Goal: Transaction & Acquisition: Purchase product/service

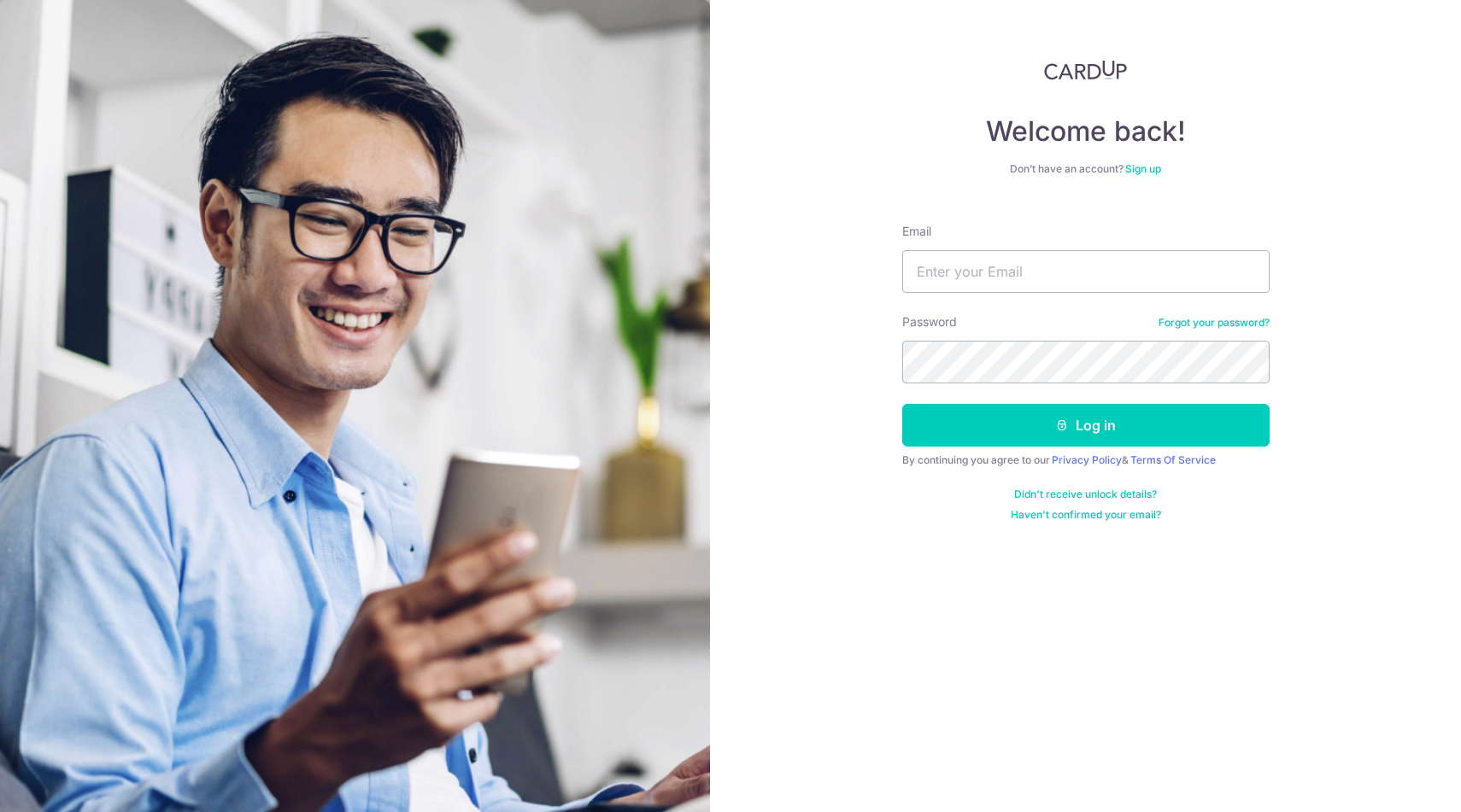
click at [1009, 271] on input "Email" at bounding box center [1086, 271] width 368 height 43
type input "[EMAIL_ADDRESS][PERSON_NAME][DOMAIN_NAME]"
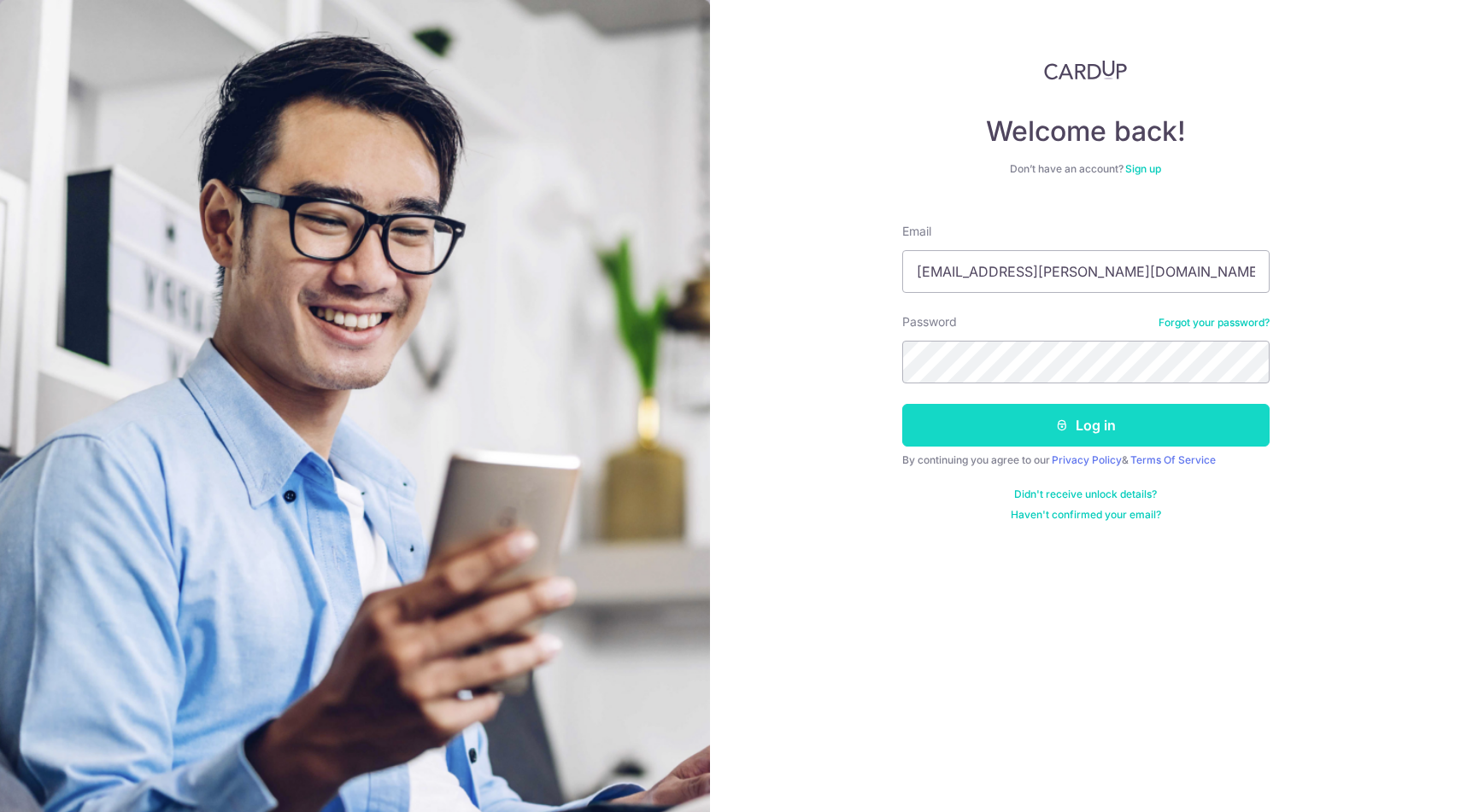
click at [1111, 432] on button "Log in" at bounding box center [1086, 425] width 368 height 43
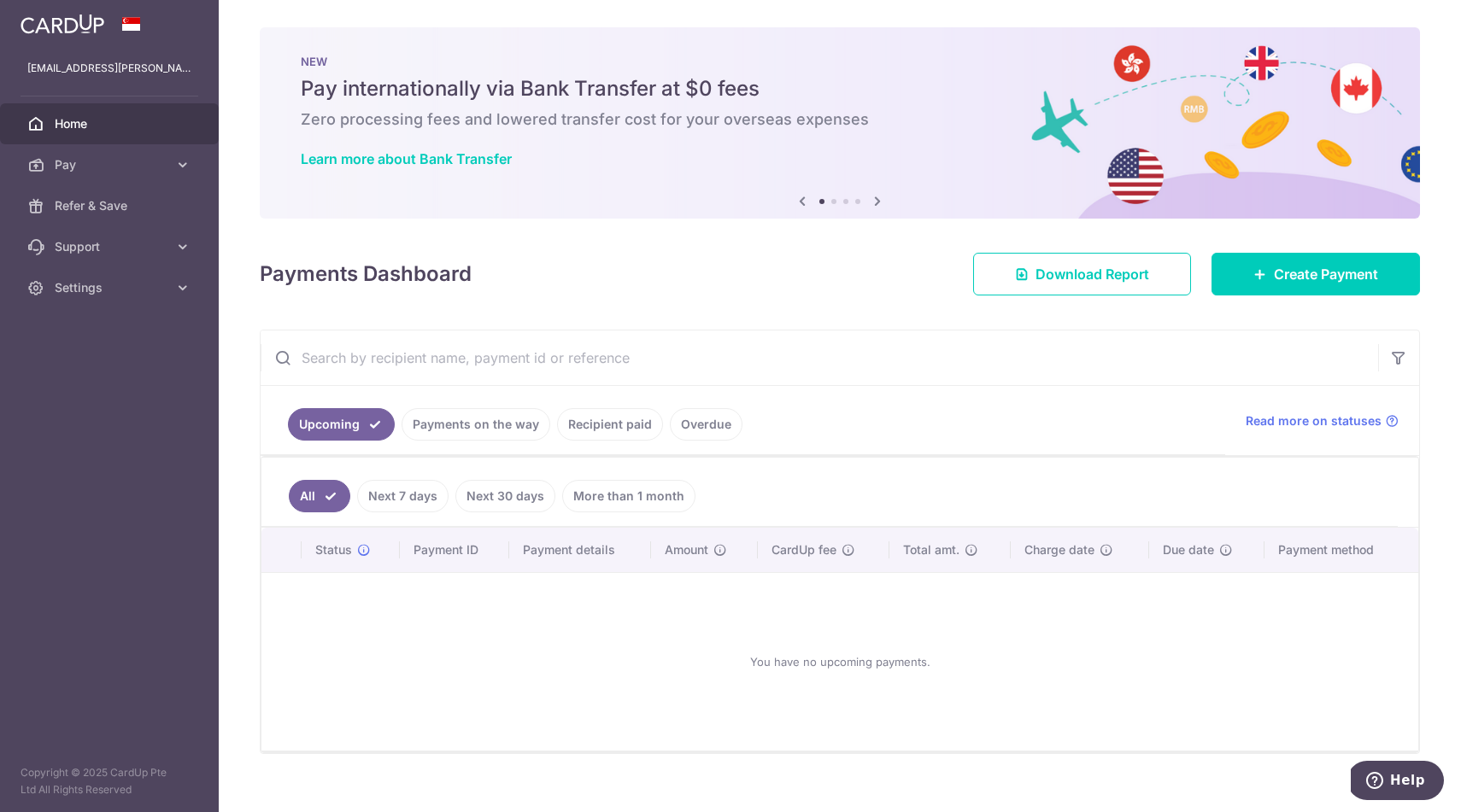
click at [630, 430] on link "Recipient paid" at bounding box center [610, 425] width 106 height 32
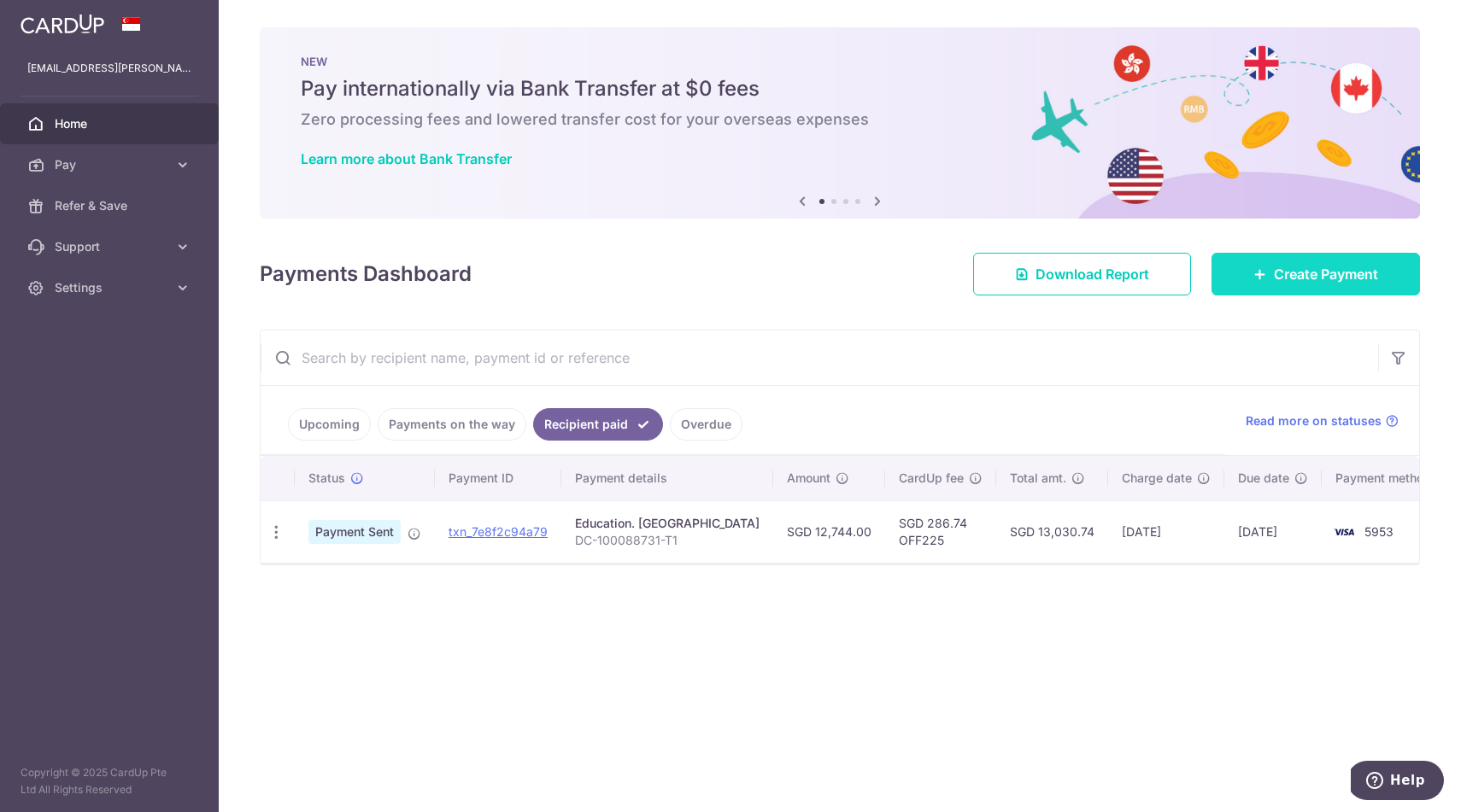
click at [1286, 283] on span "Create Payment" at bounding box center [1326, 274] width 104 height 21
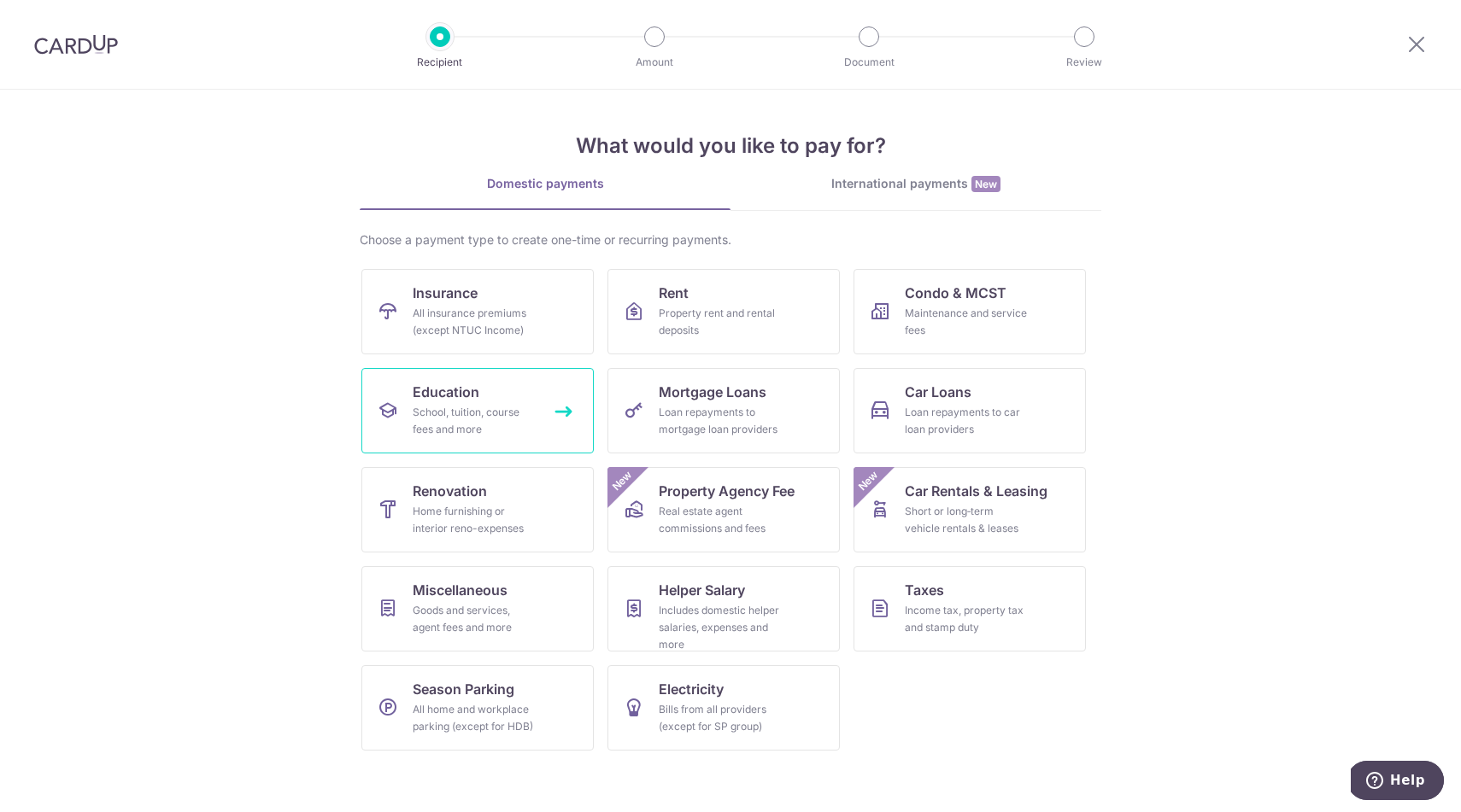
click at [491, 430] on div "School, tuition, course fees and more" at bounding box center [473, 421] width 123 height 34
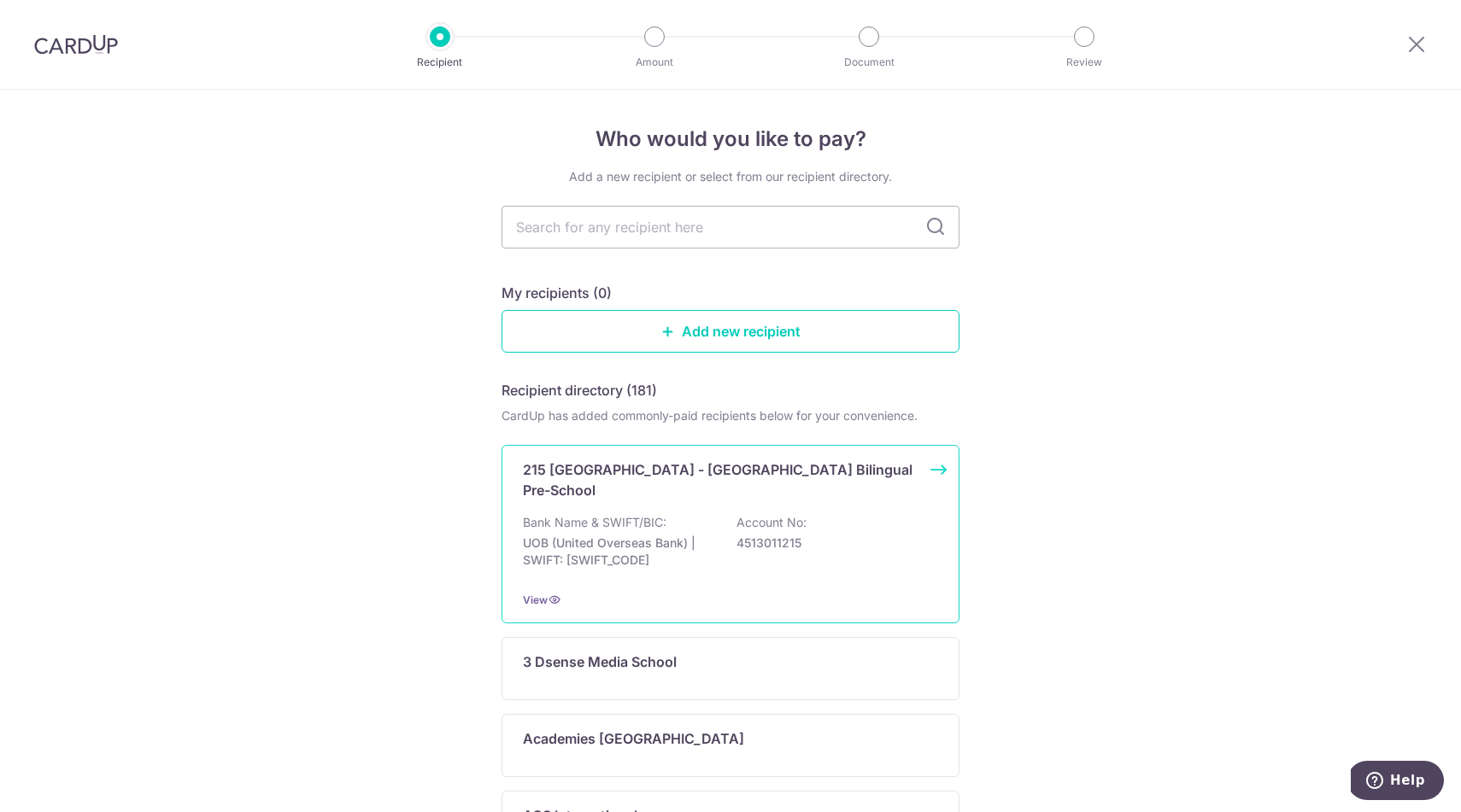
scroll to position [49, 0]
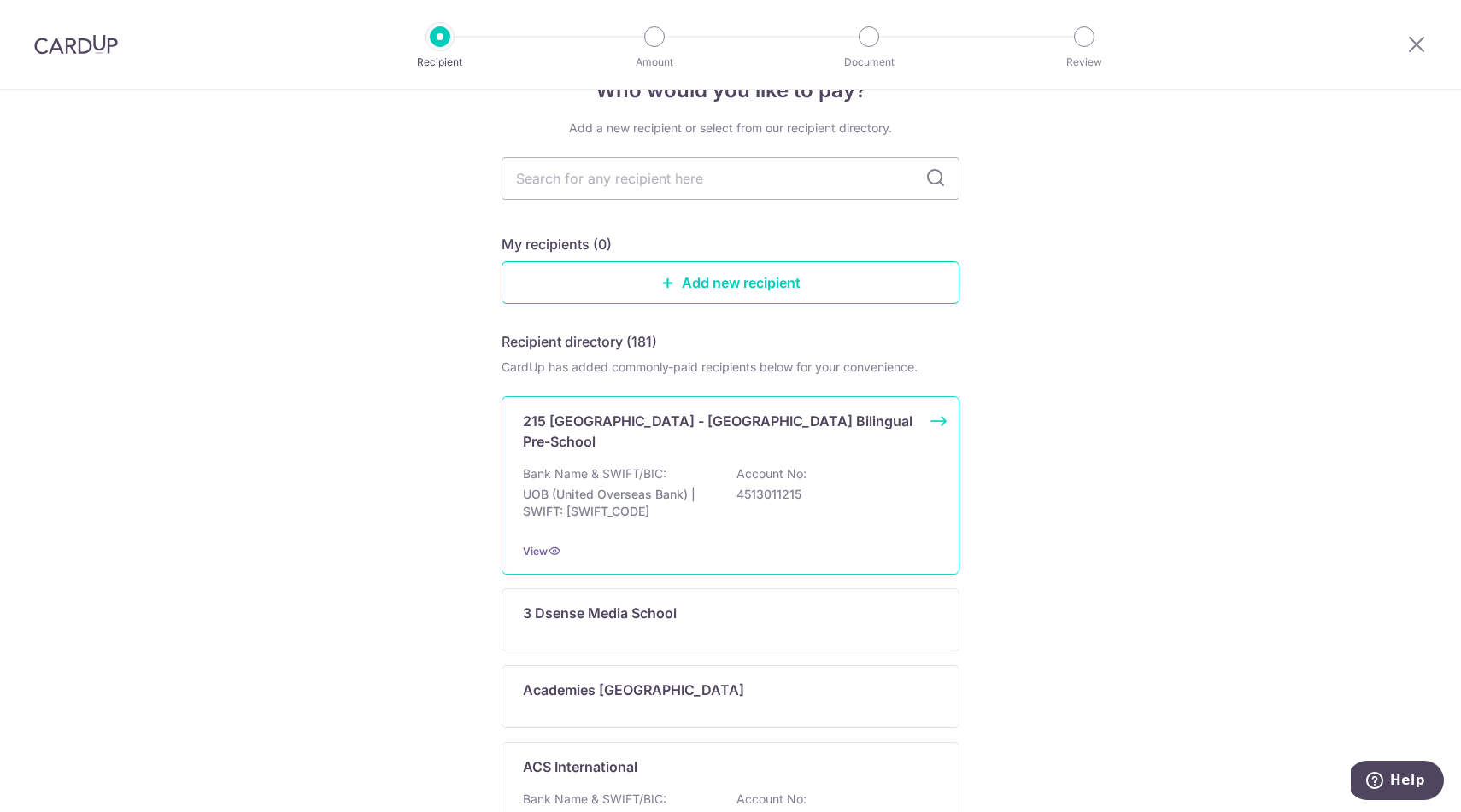
type input "d"
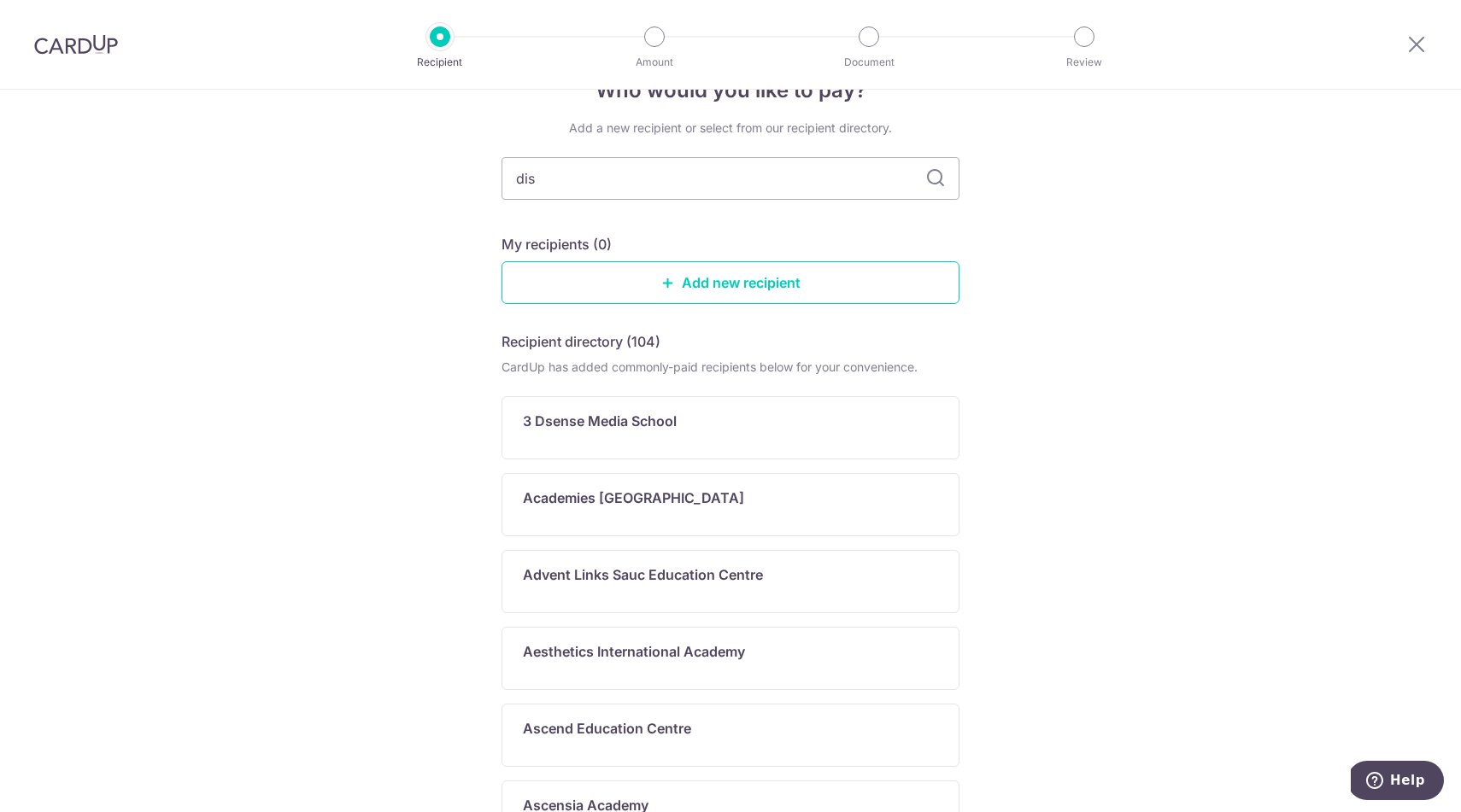
type input "di"
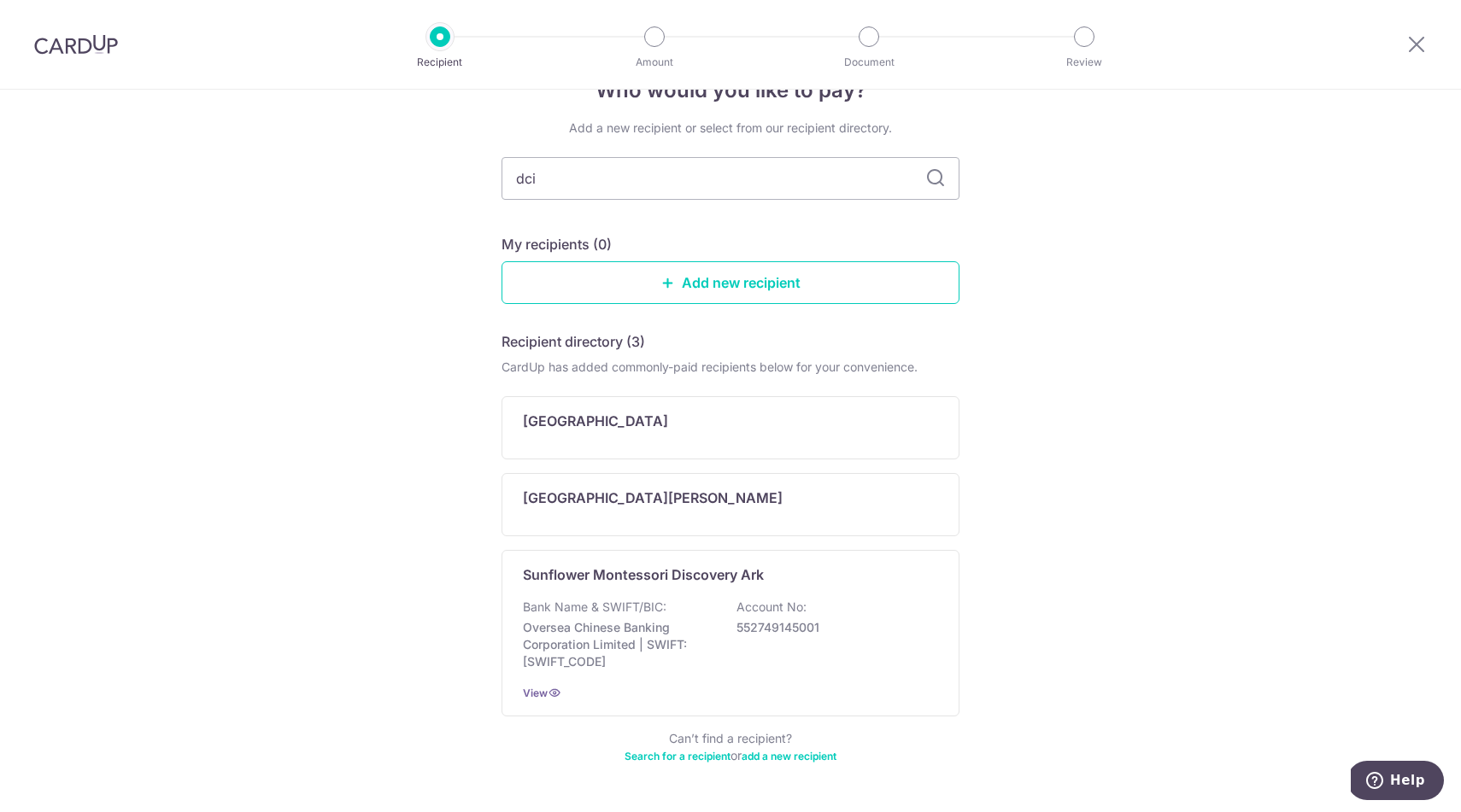
type input "dcis"
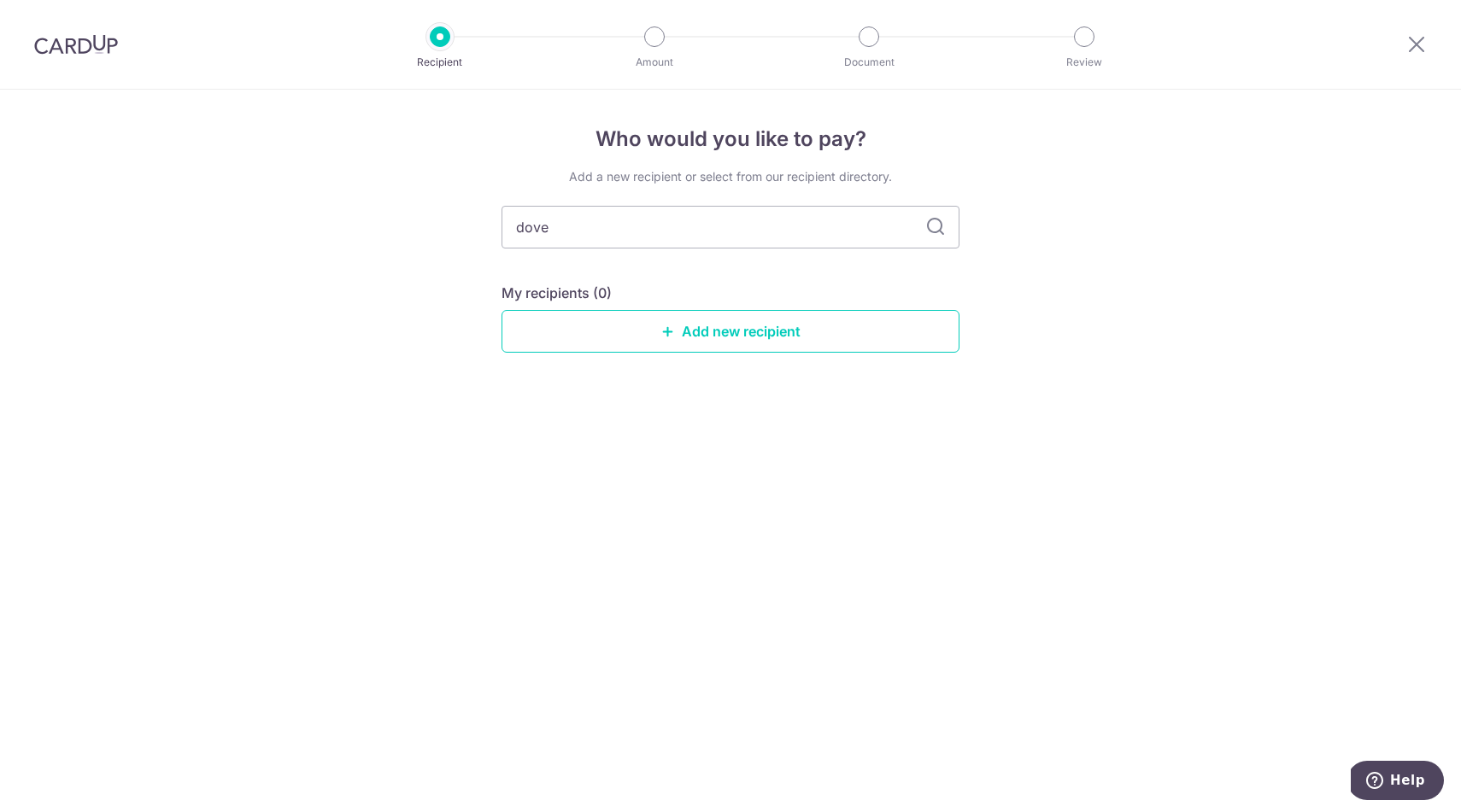
type input "dover"
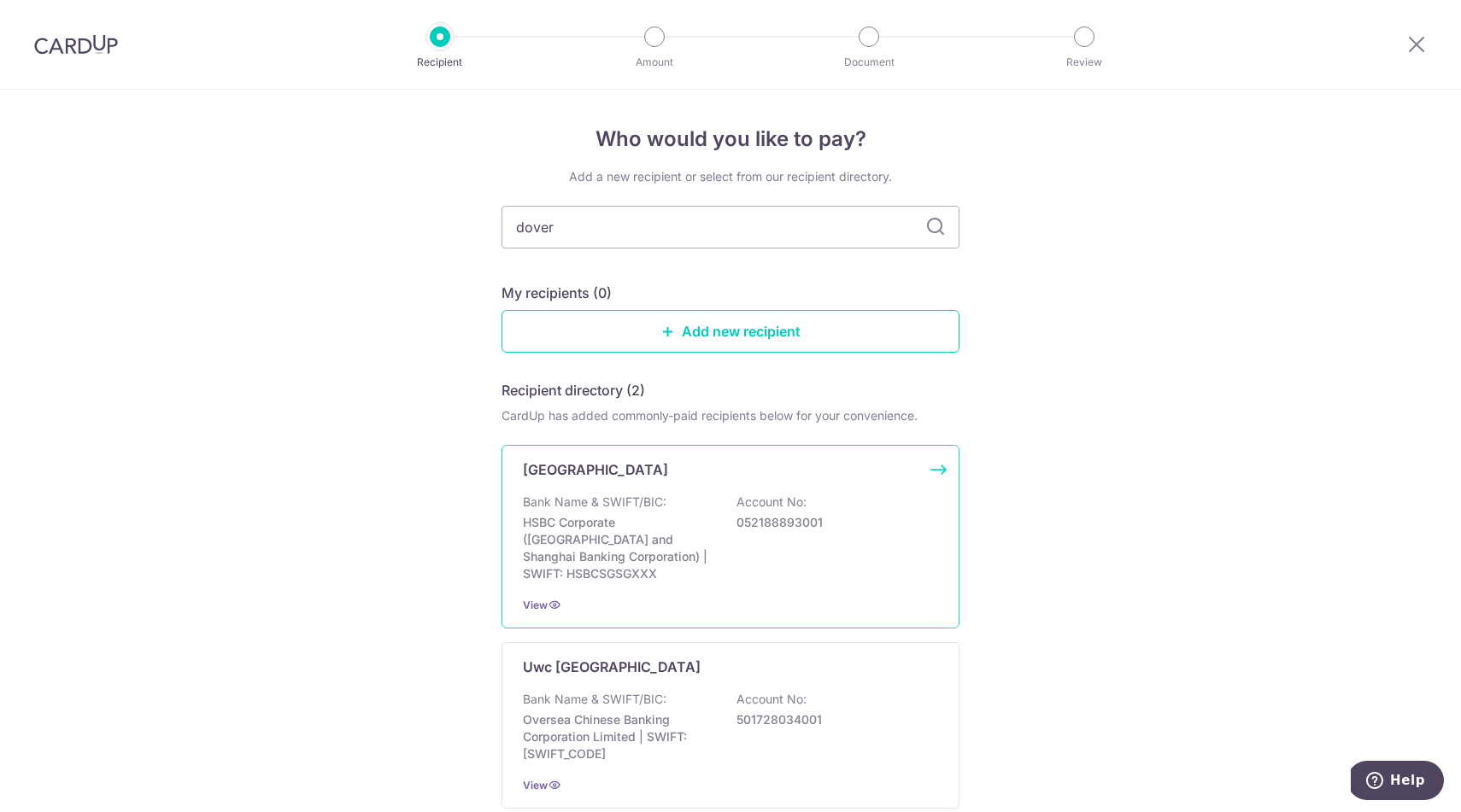
click at [923, 508] on div "Bank Name & SWIFT/BIC: HSBC Corporate (Hongkong and Shanghai Banking Corporatio…" at bounding box center [730, 538] width 415 height 89
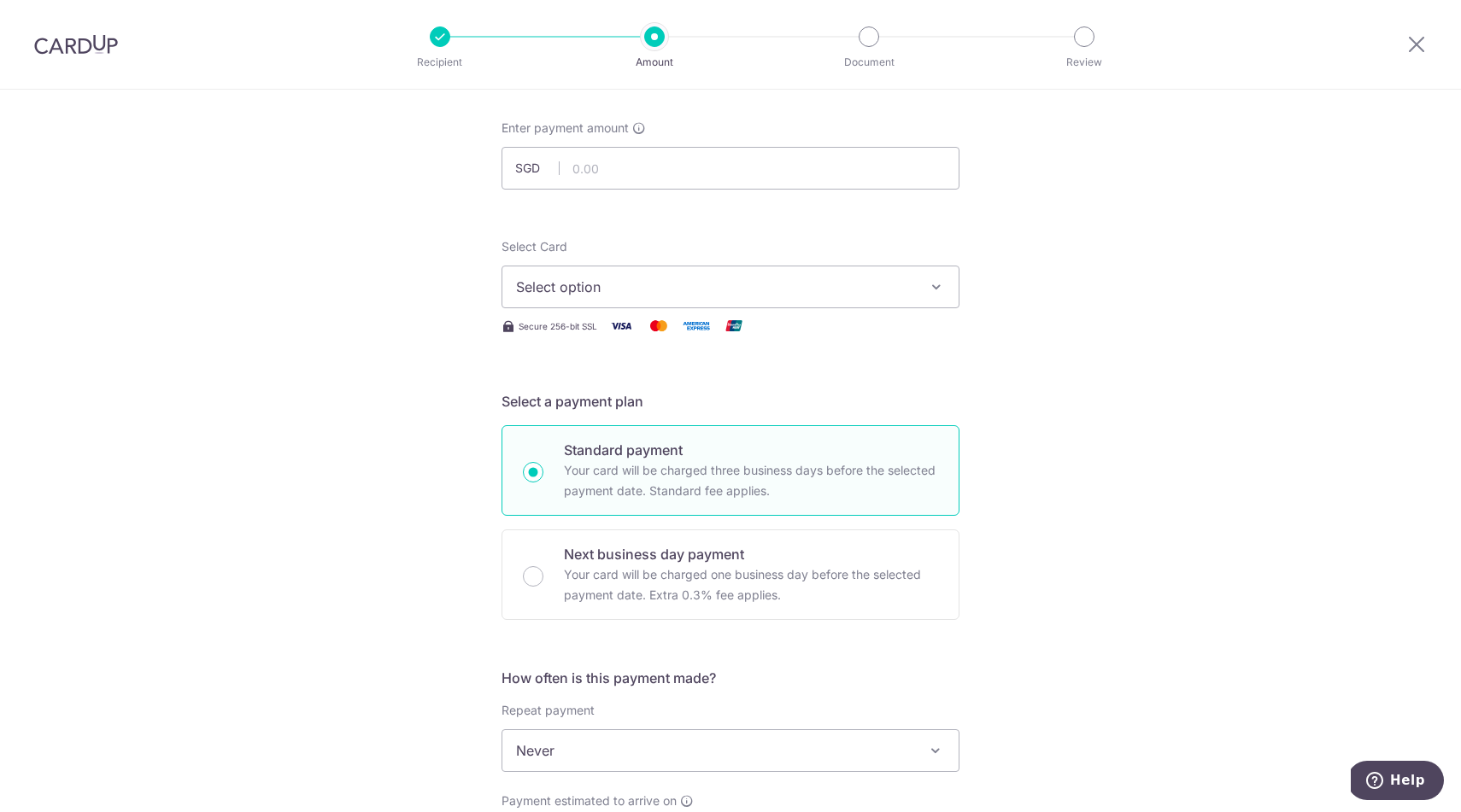
scroll to position [65, 0]
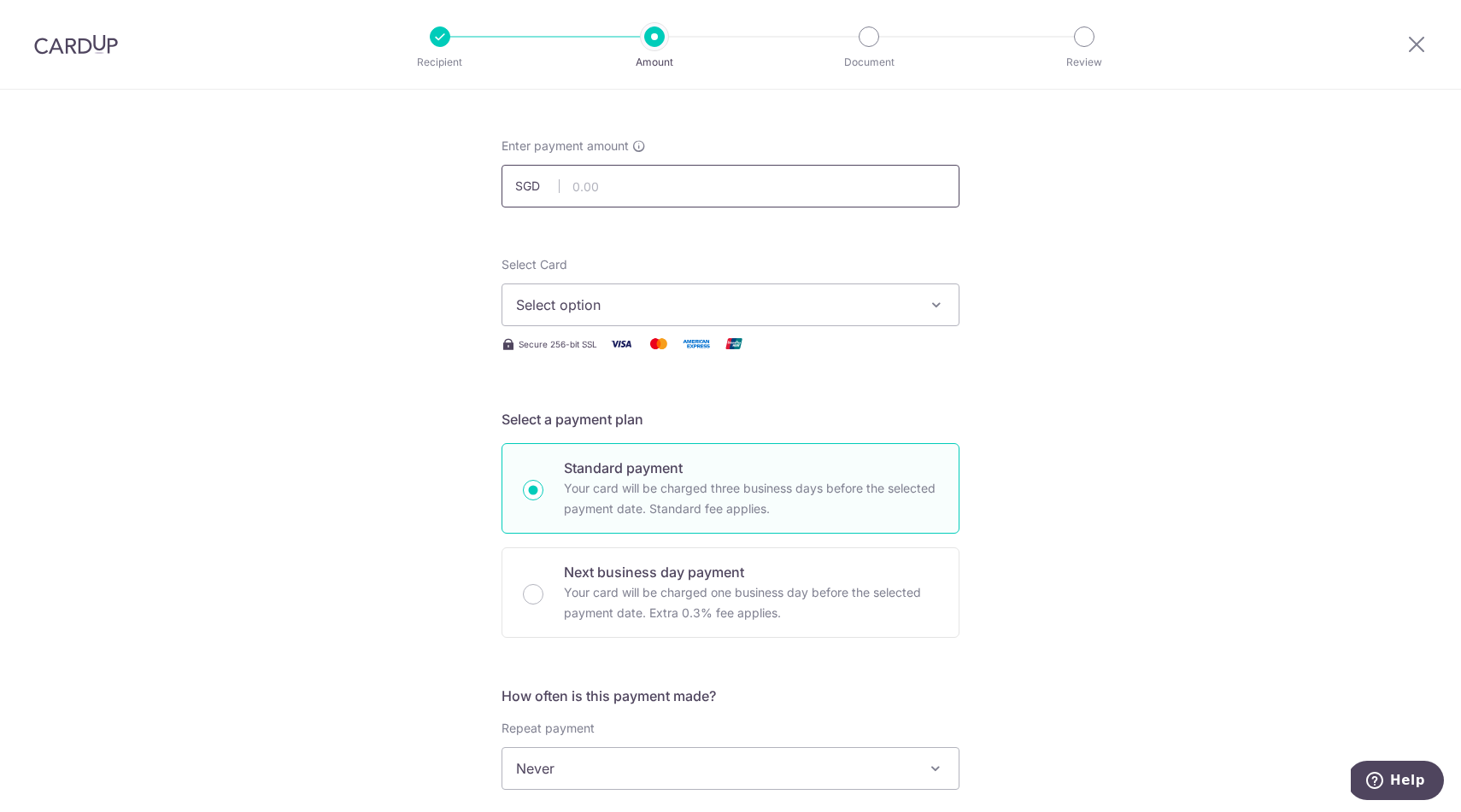
click at [706, 188] on input "text" at bounding box center [730, 186] width 458 height 43
type input "12,744.01"
click at [835, 321] on button "Select option" at bounding box center [730, 305] width 458 height 43
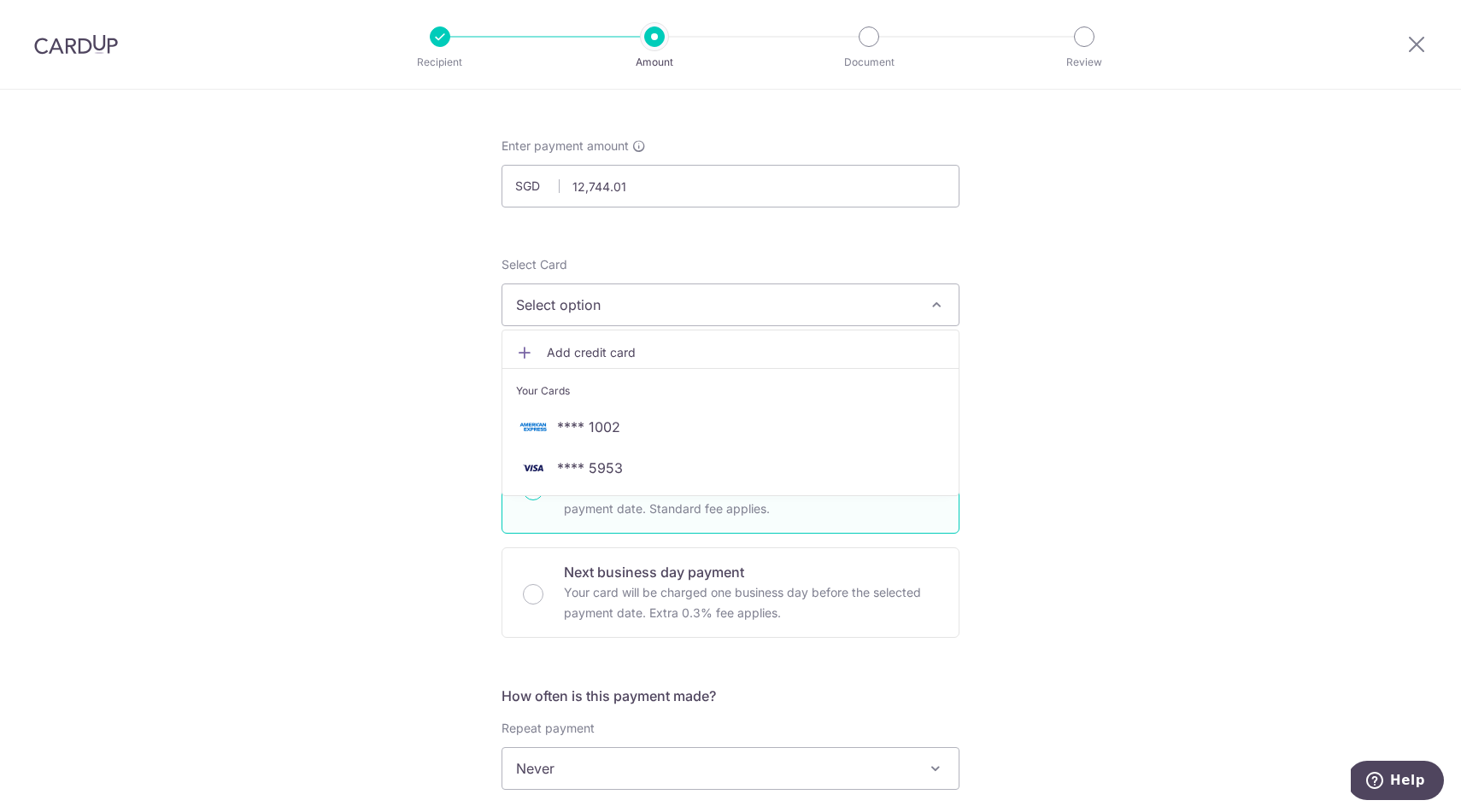
click at [653, 347] on span "Add credit card" at bounding box center [746, 353] width 398 height 17
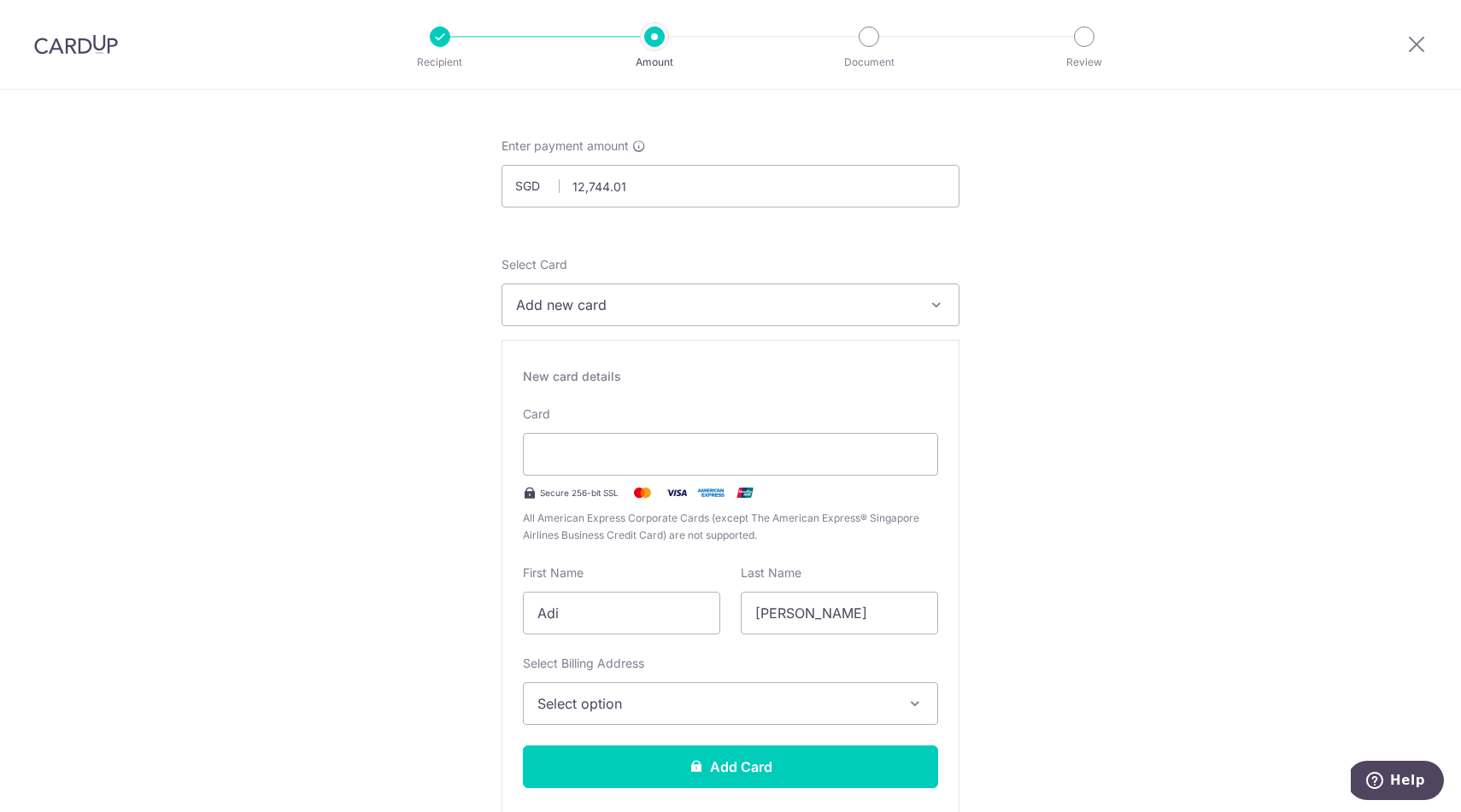
click at [677, 700] on span "Select option" at bounding box center [714, 703] width 355 height 21
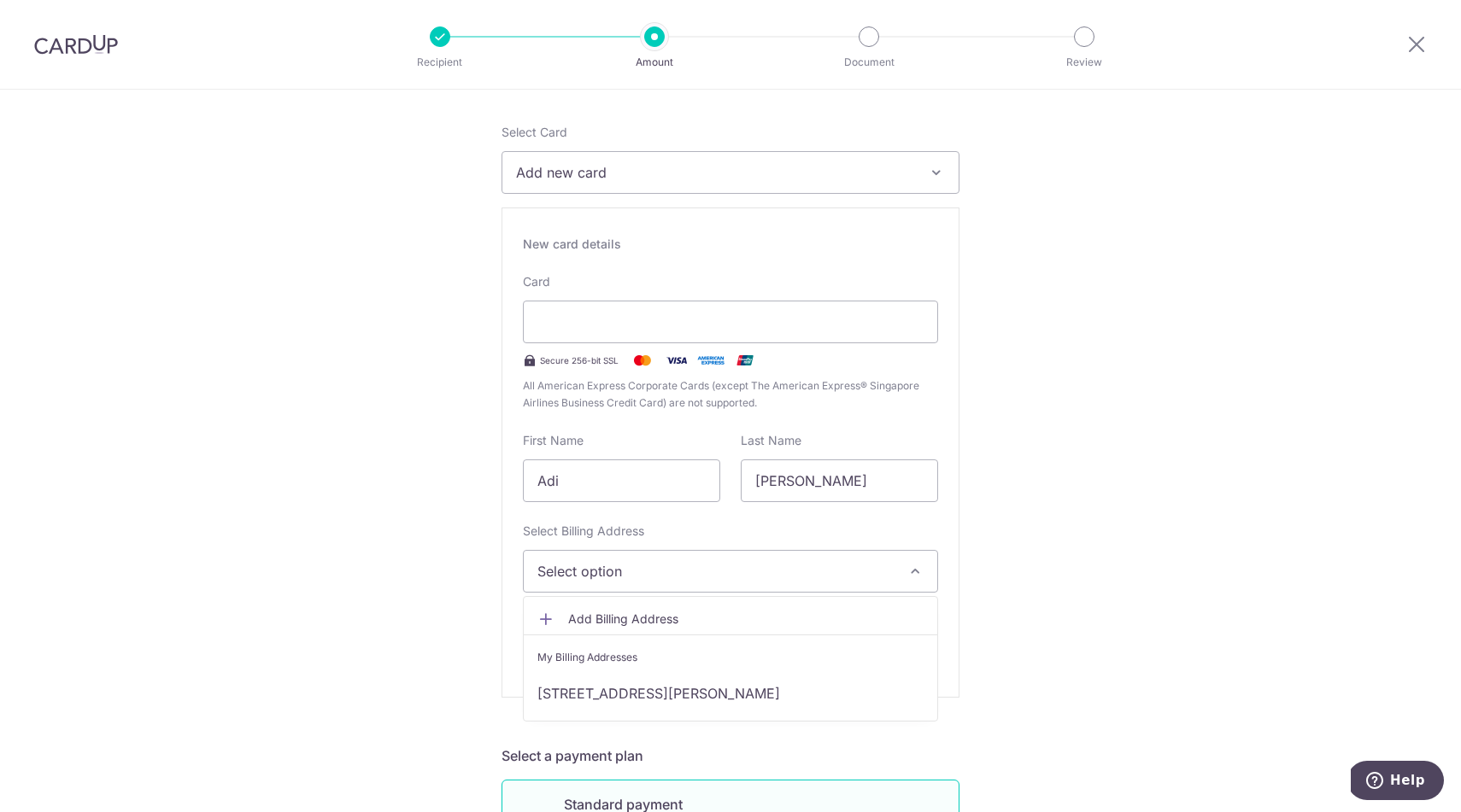
scroll to position [234, 0]
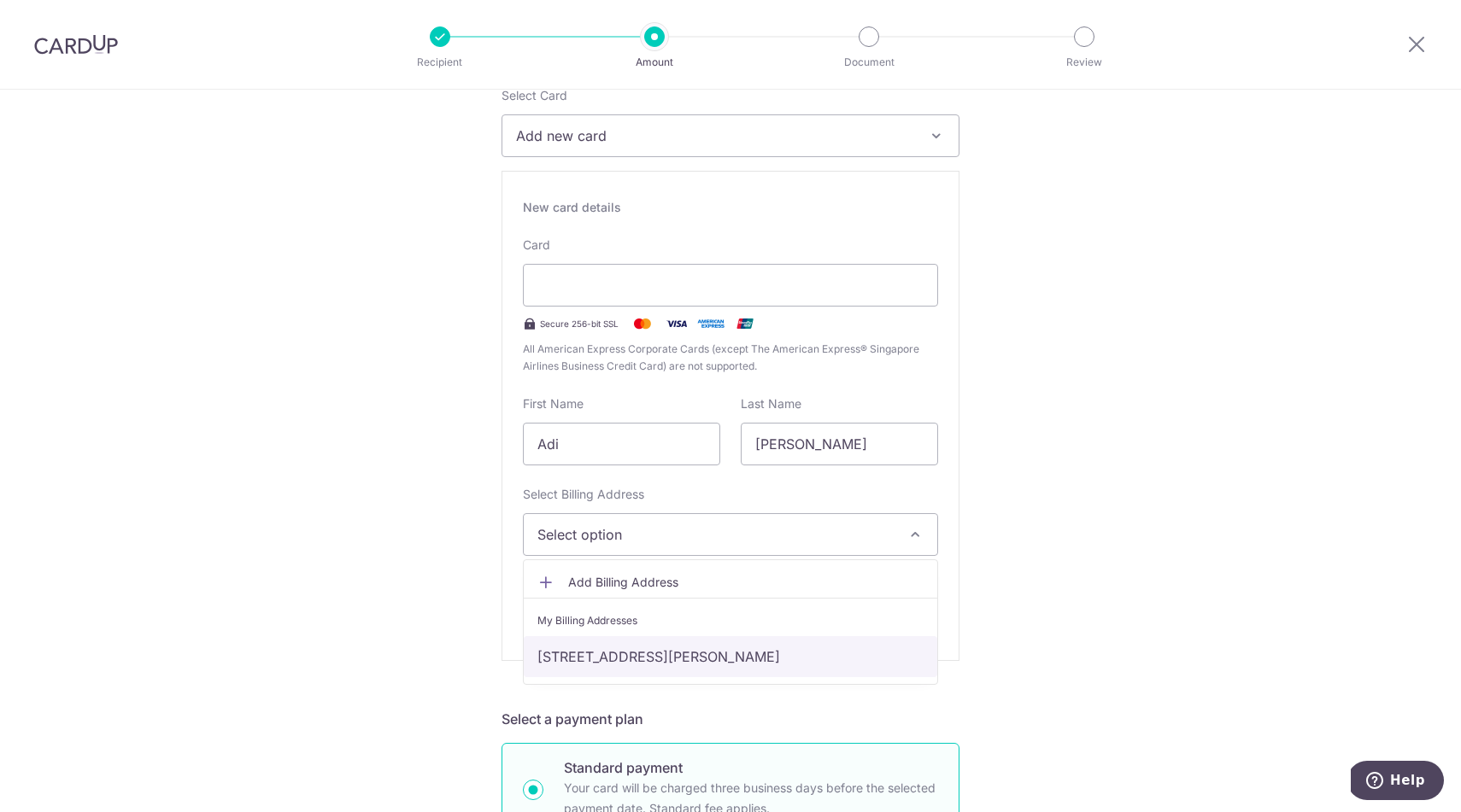
click at [673, 644] on link "[STREET_ADDRESS][PERSON_NAME]" at bounding box center [730, 656] width 413 height 41
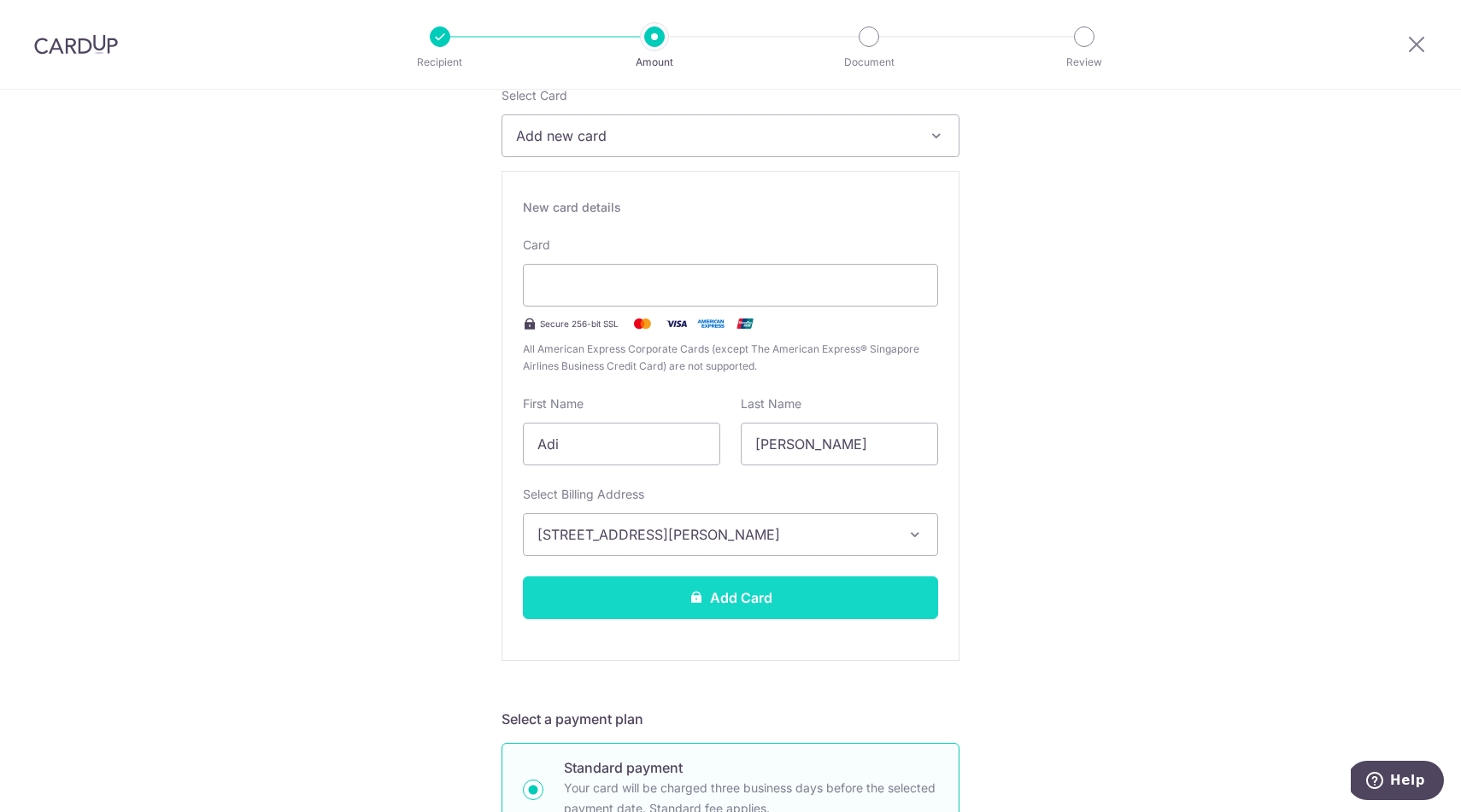
click at [702, 604] on button "Add Card" at bounding box center [730, 598] width 415 height 43
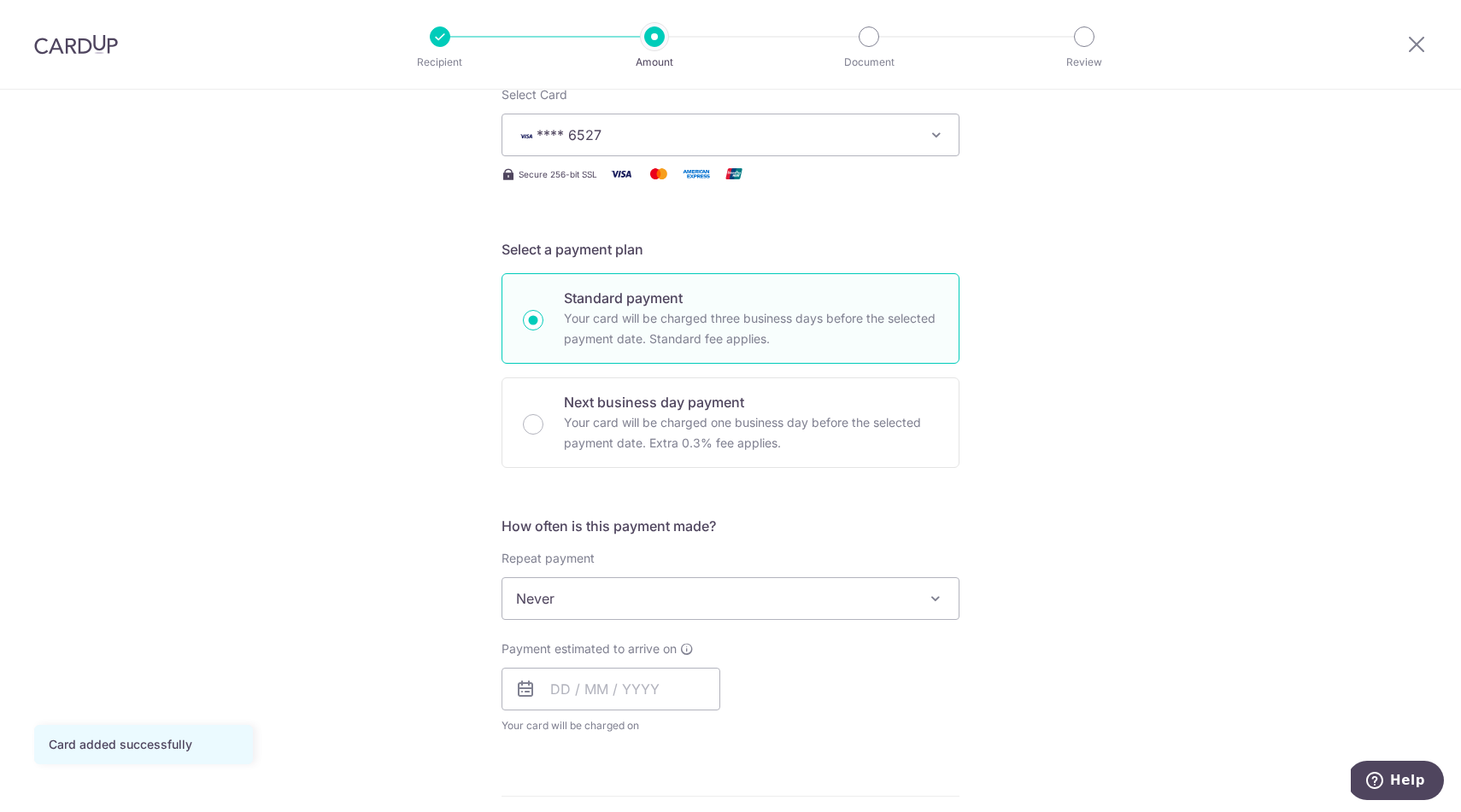
scroll to position [308, 0]
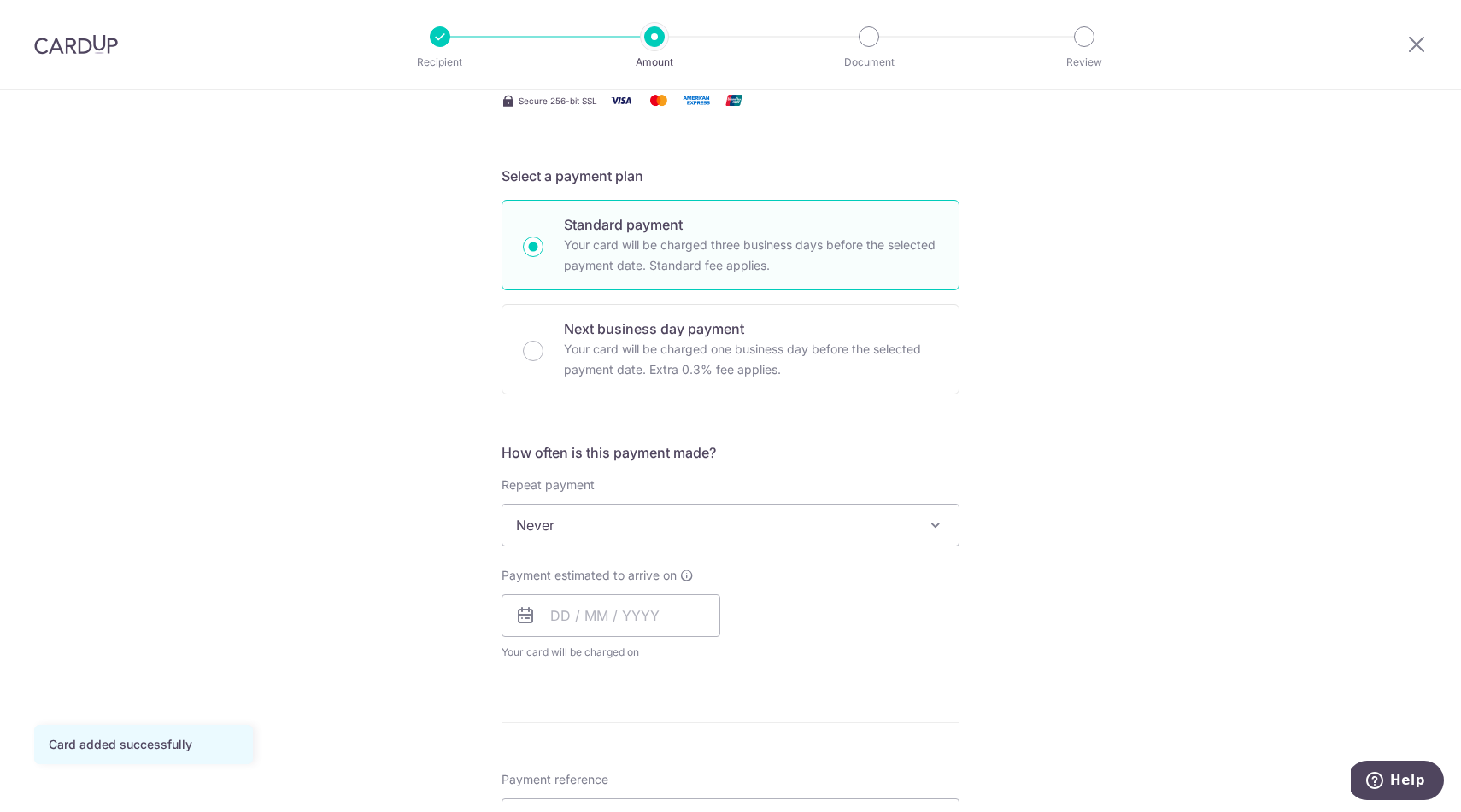
click at [878, 540] on span "Never" at bounding box center [730, 525] width 456 height 41
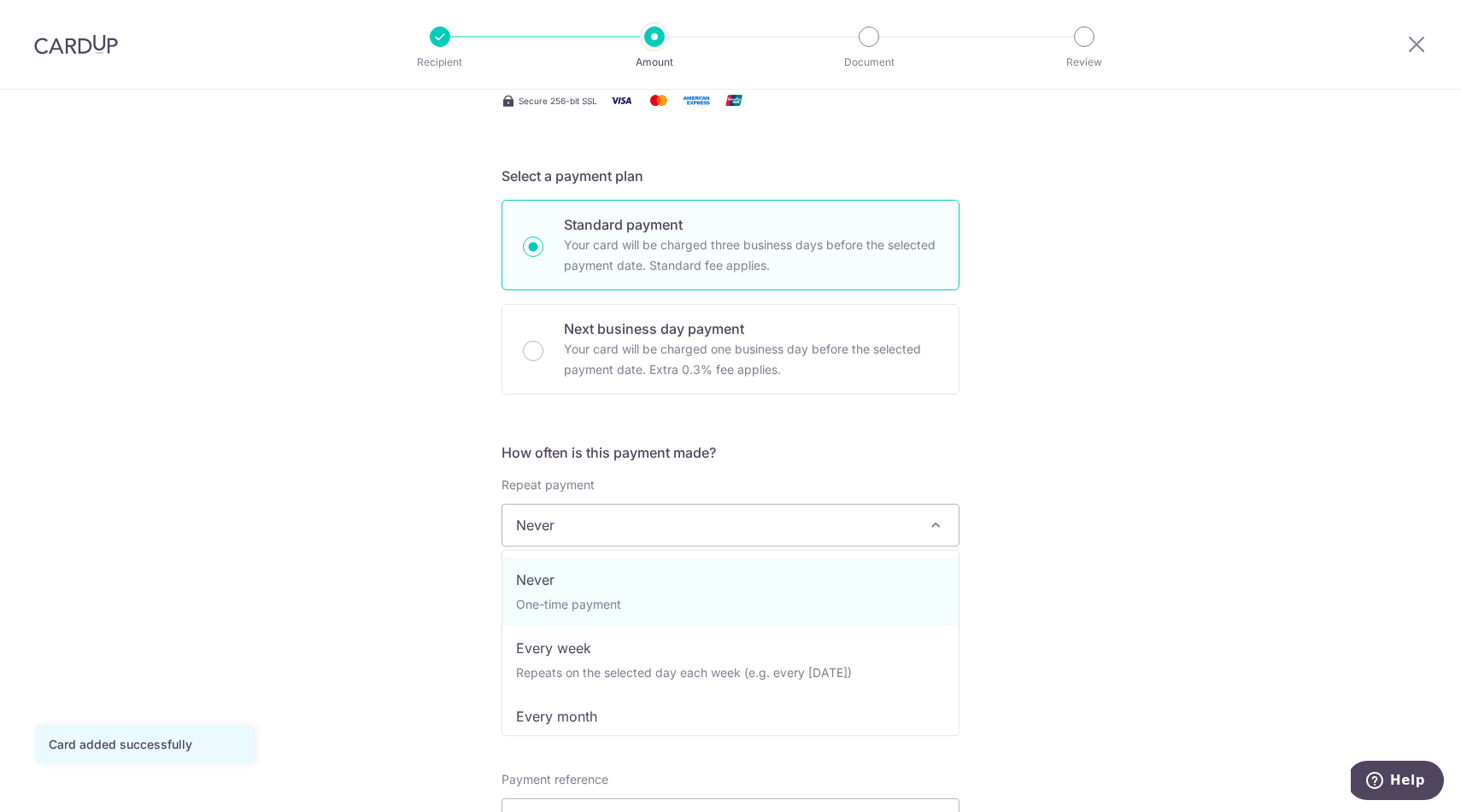
click at [878, 540] on span "Never" at bounding box center [730, 525] width 456 height 41
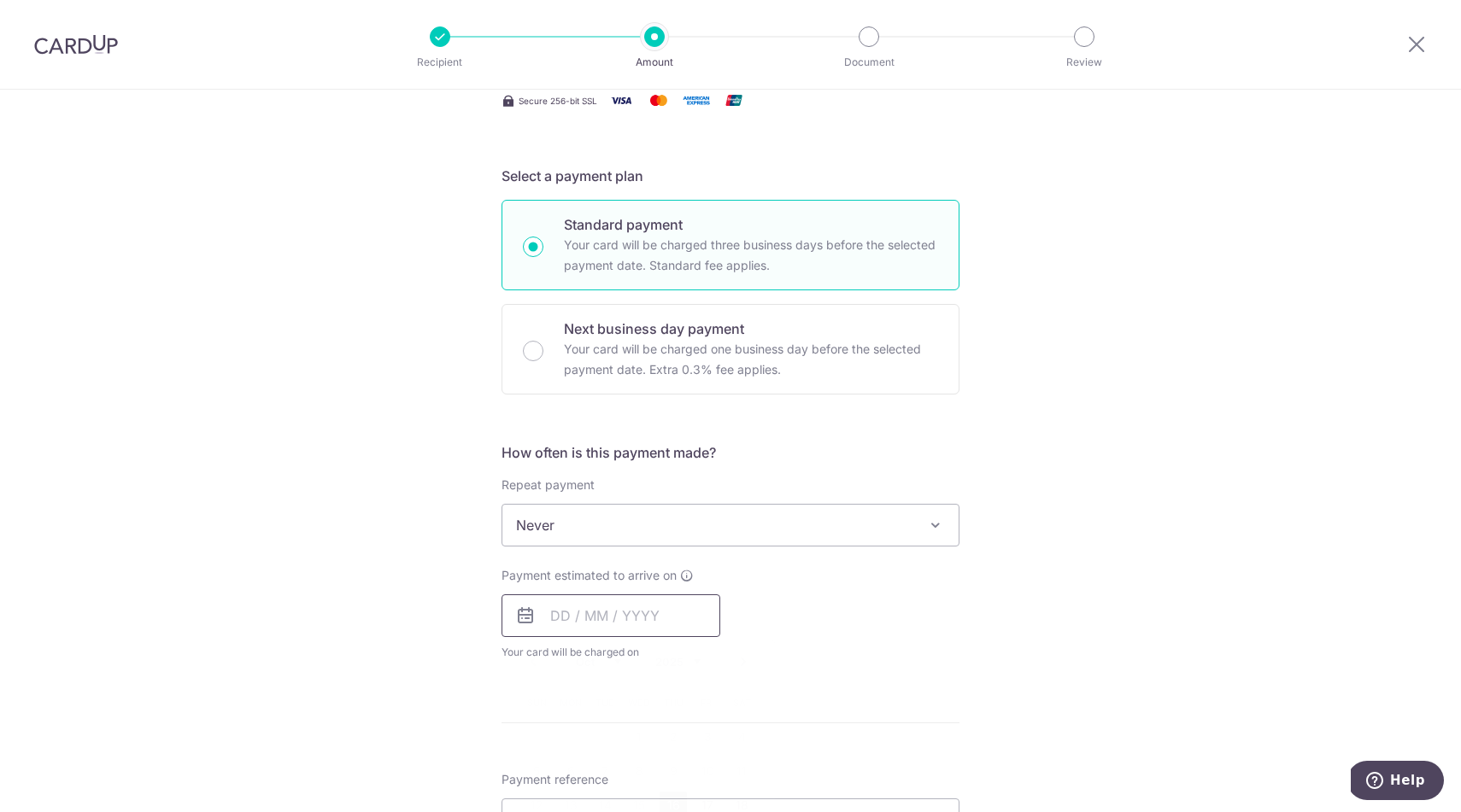
click at [561, 619] on input "text" at bounding box center [611, 615] width 219 height 43
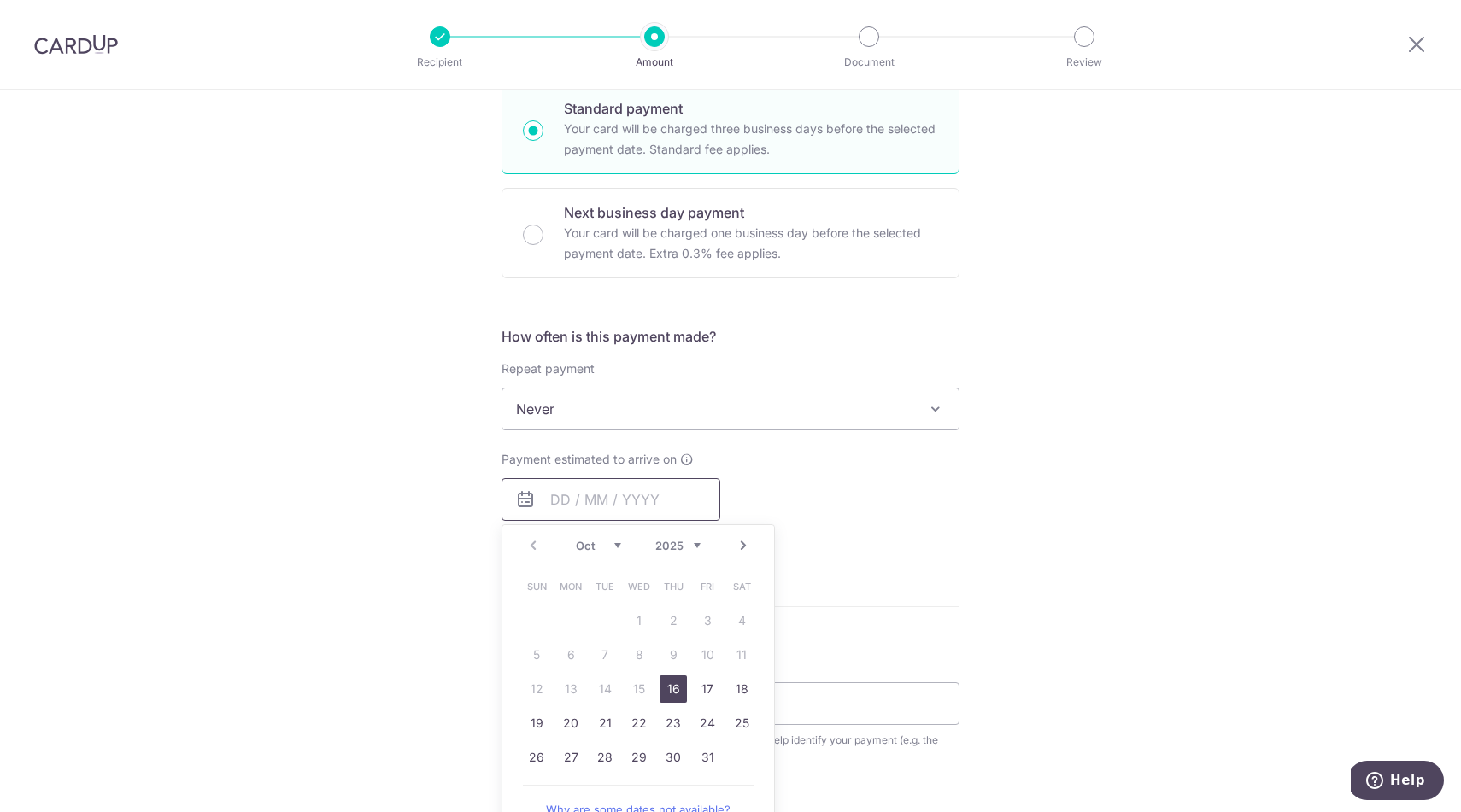
scroll to position [434, 0]
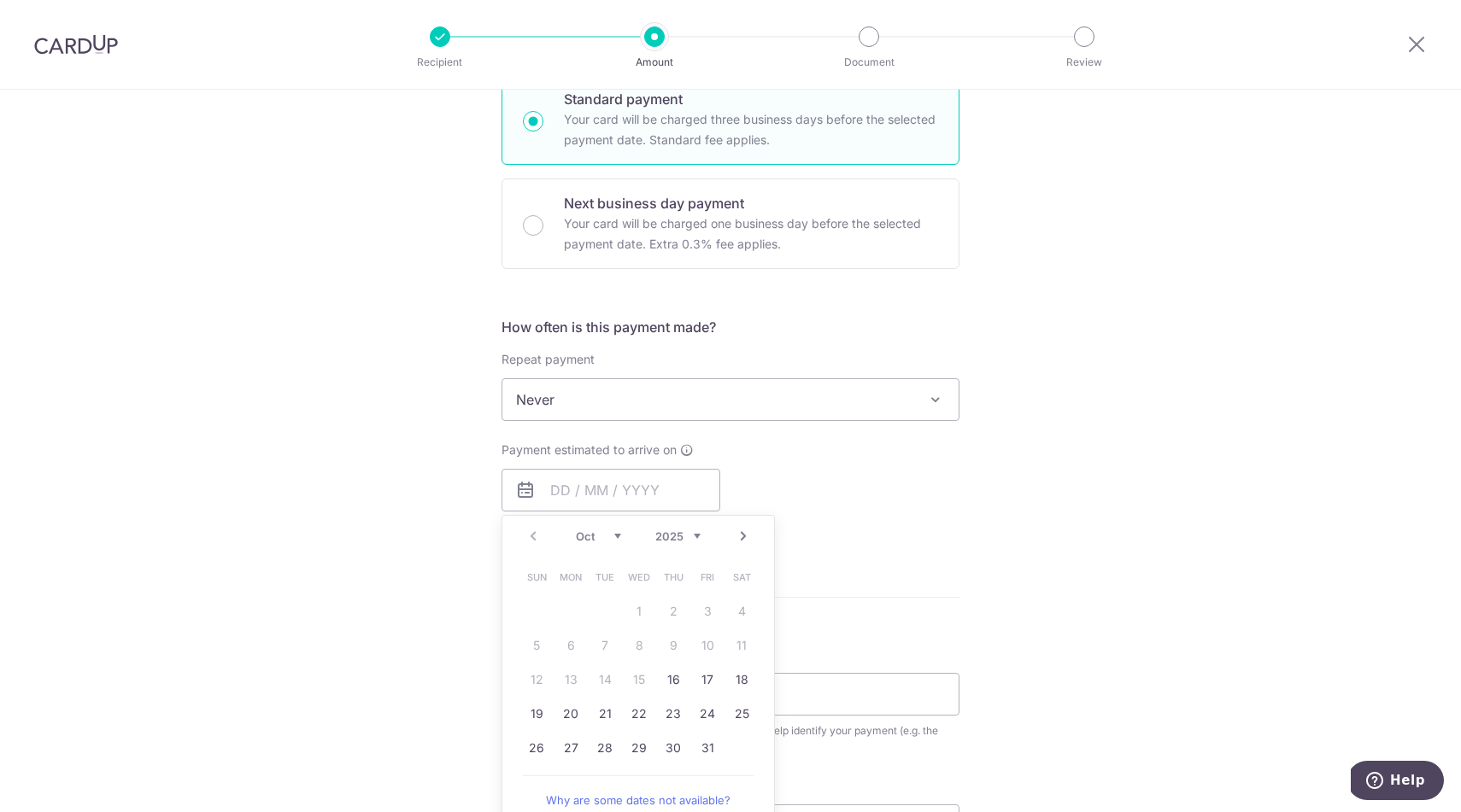
click at [742, 535] on link "Next" at bounding box center [744, 537] width 21 height 21
click at [642, 683] on link "12" at bounding box center [639, 680] width 28 height 28
type input "12/11/2025"
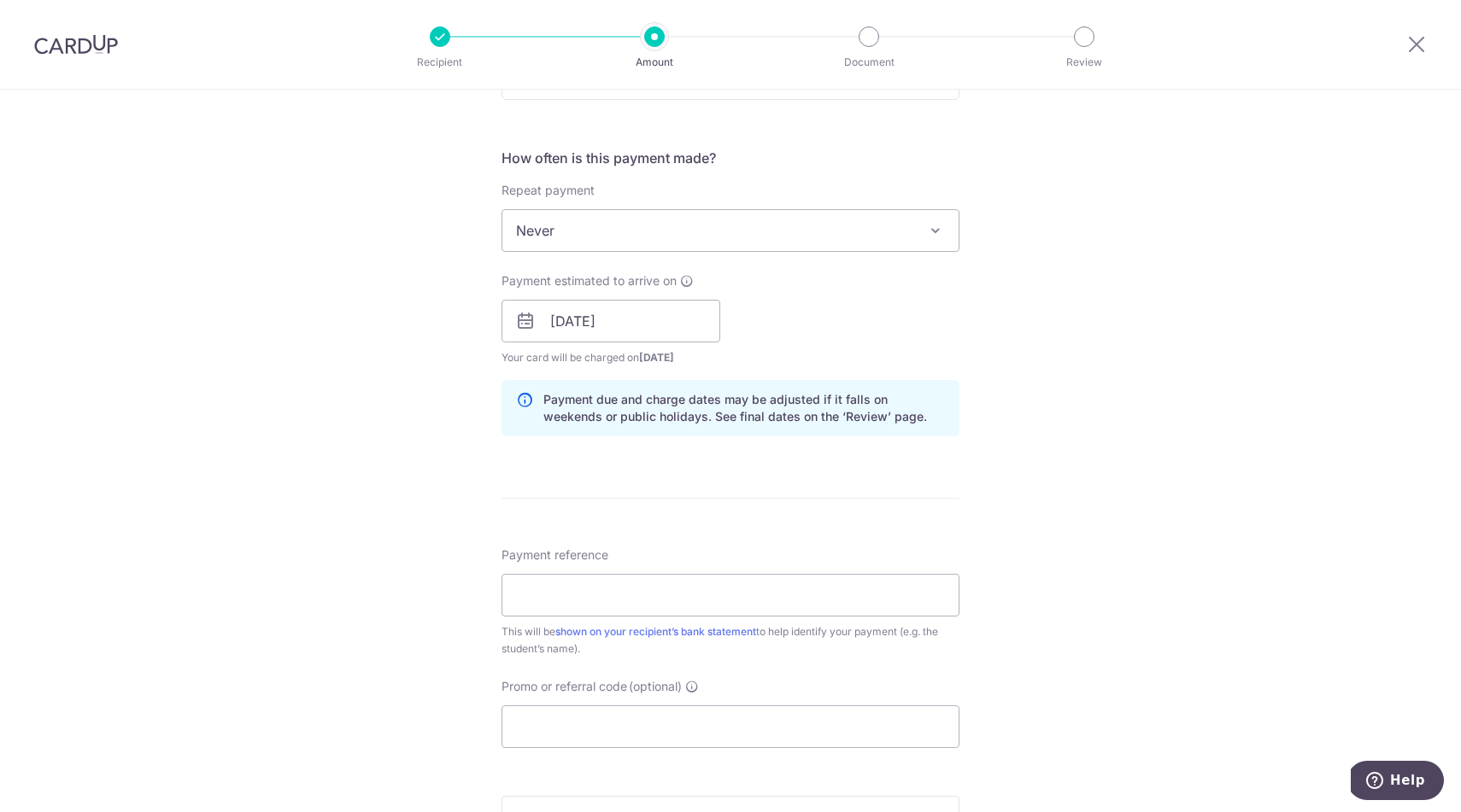
scroll to position [639, 0]
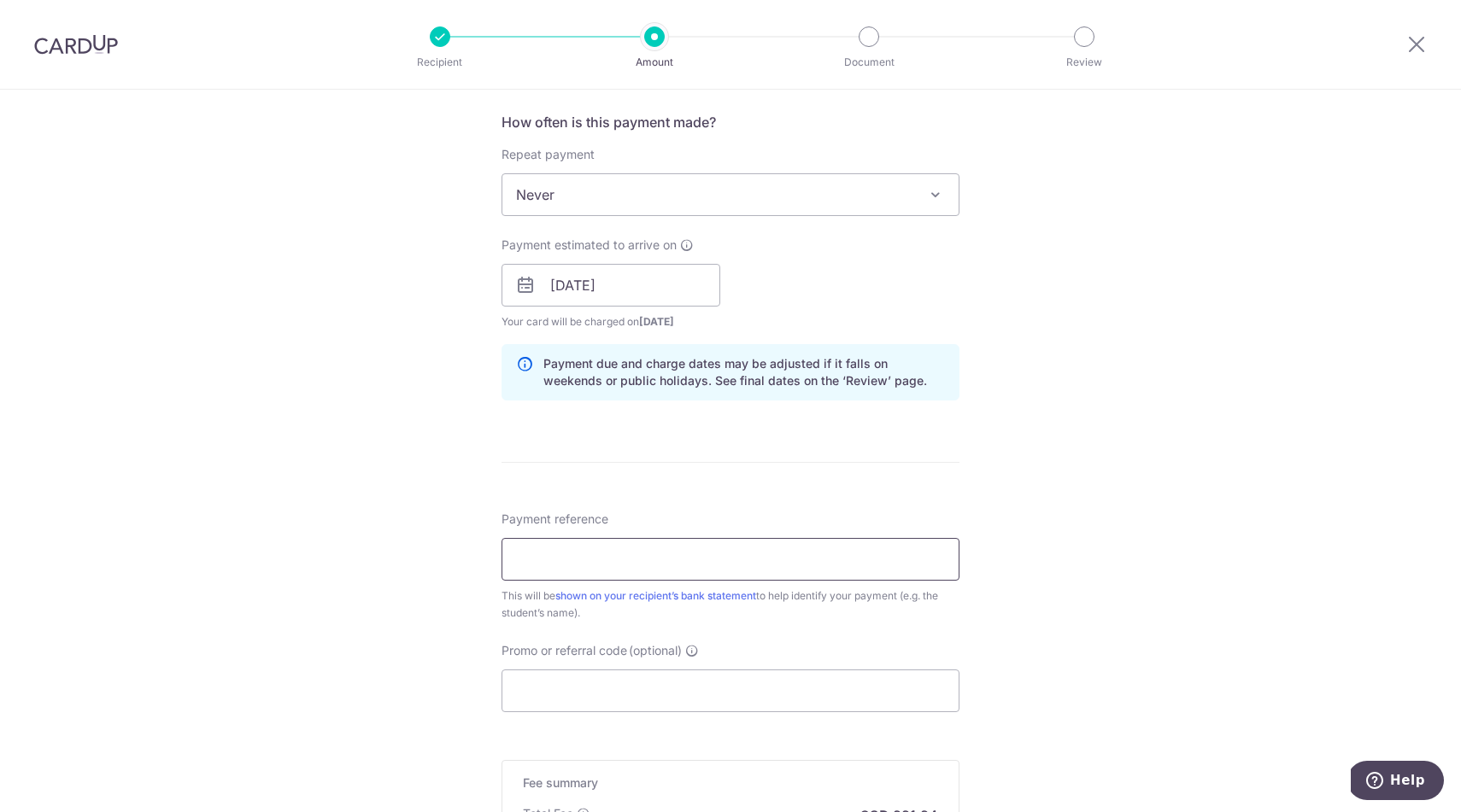
click at [758, 574] on input "Payment reference" at bounding box center [730, 559] width 458 height 43
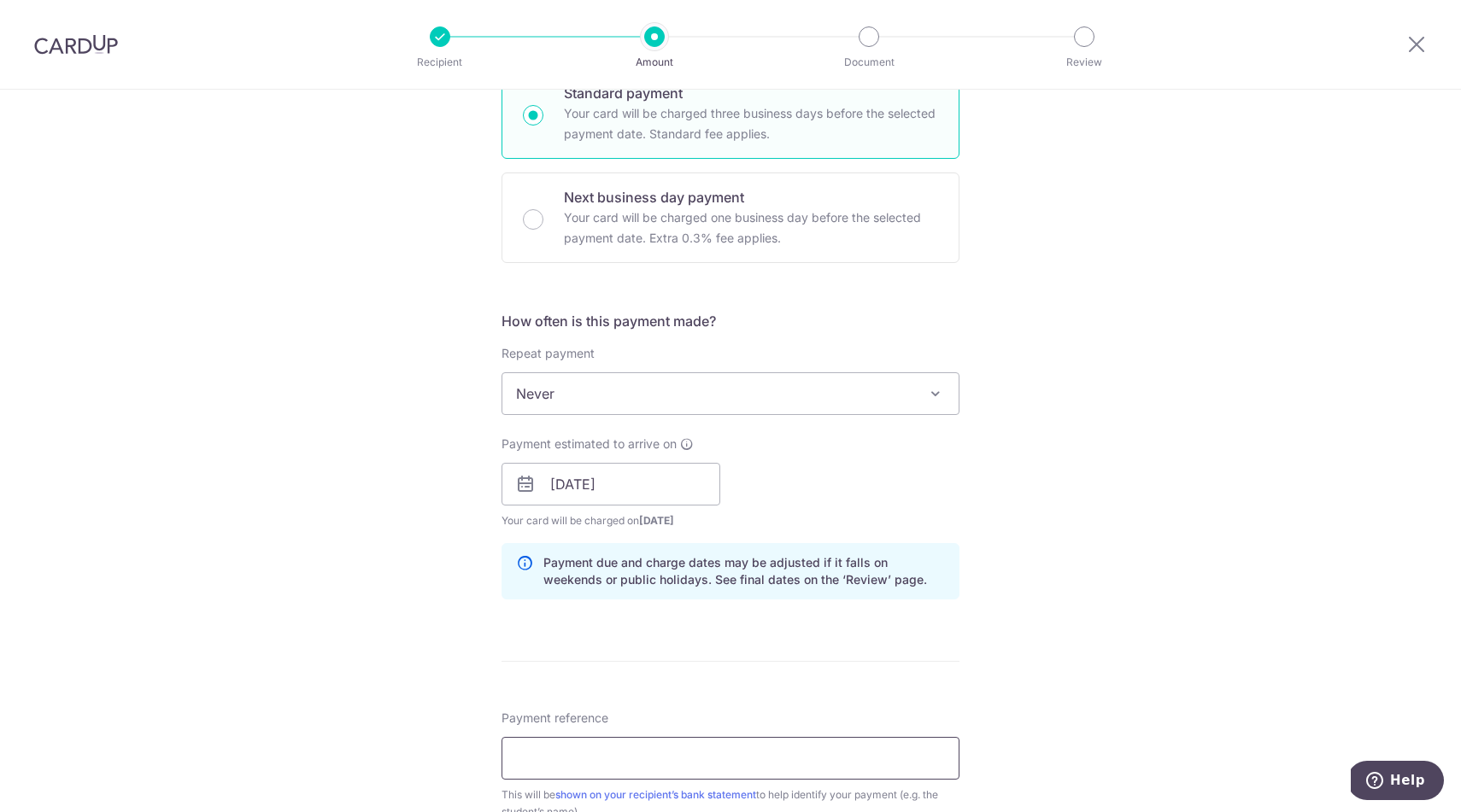
scroll to position [508, 0]
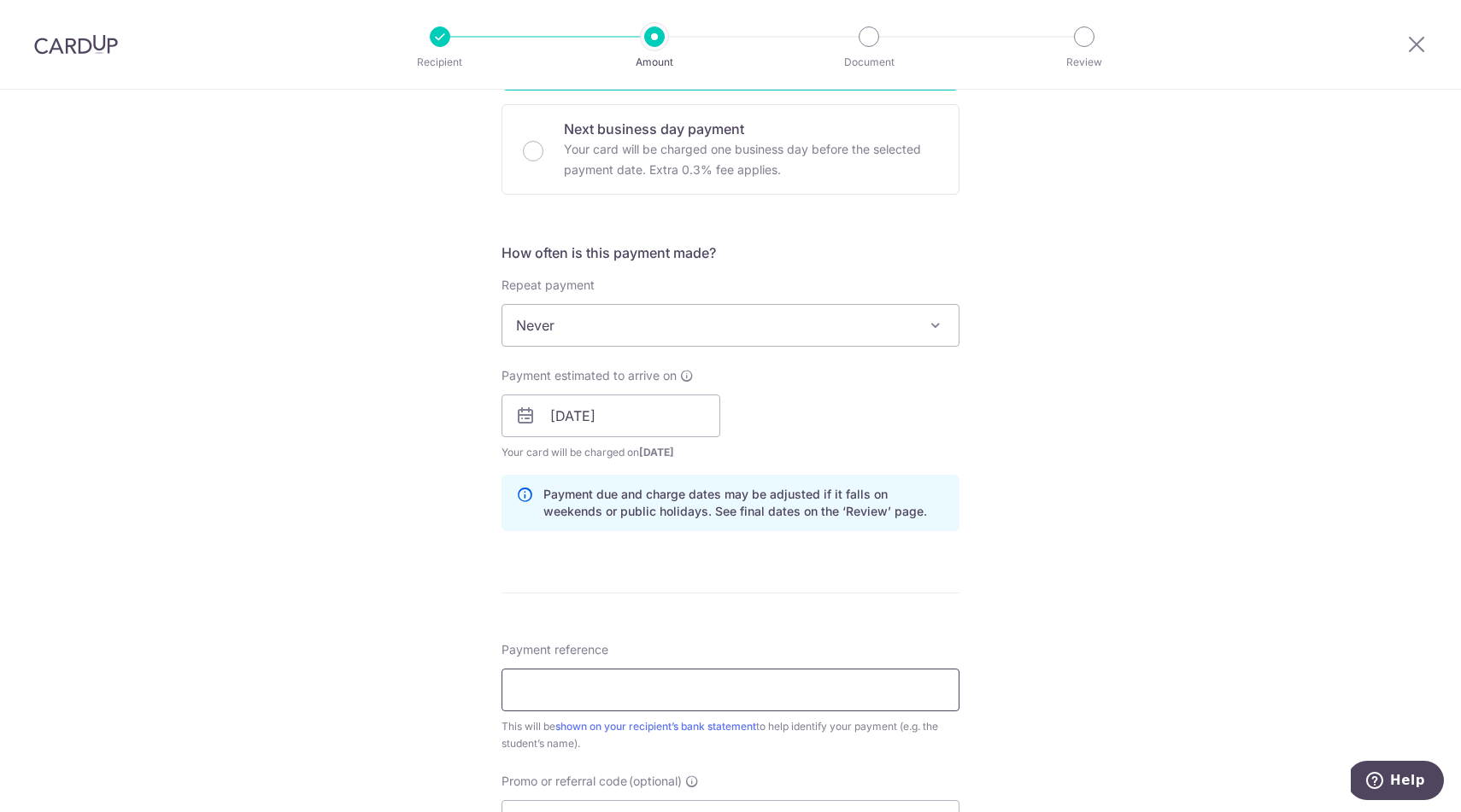
paste input "DC-100091265-T2"
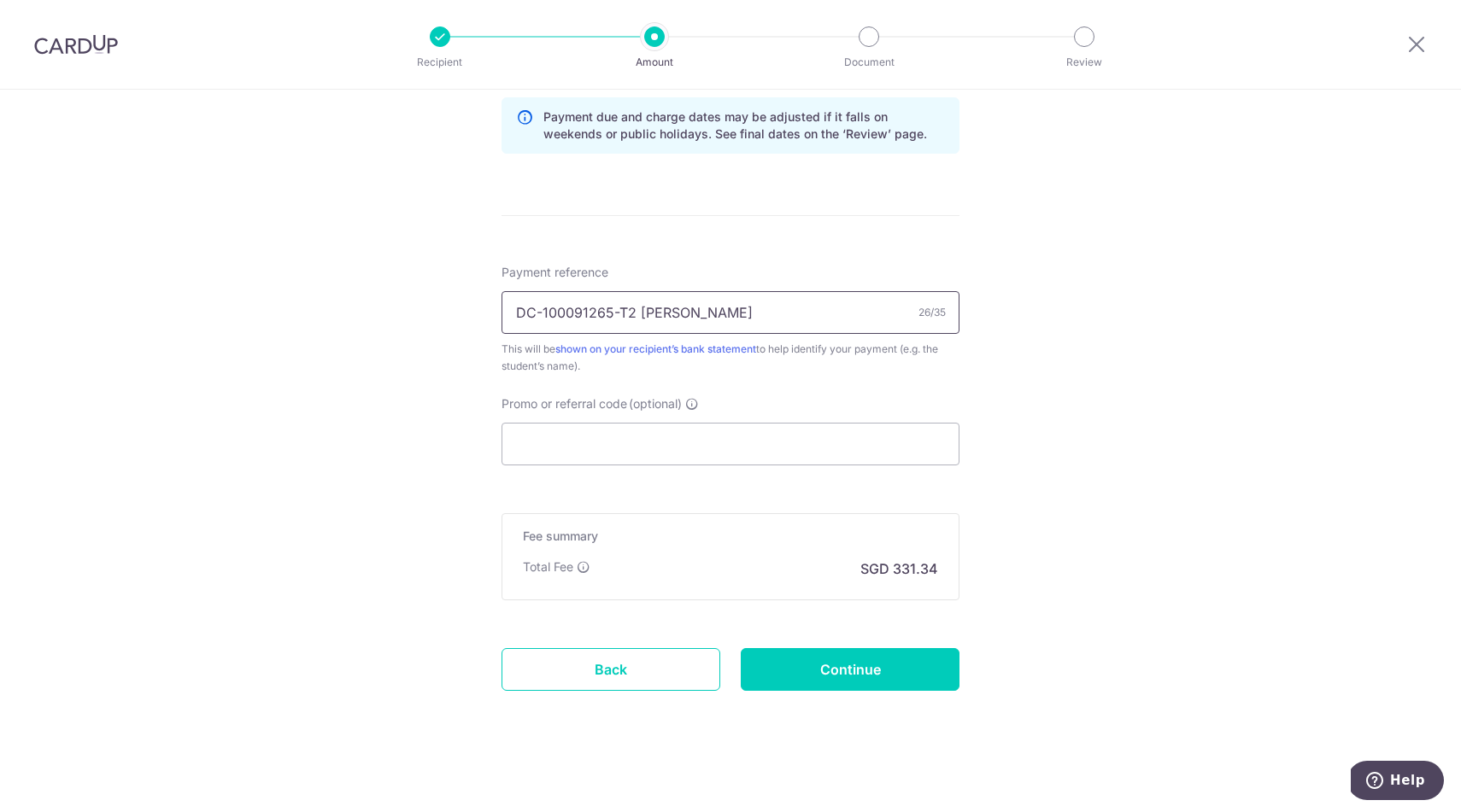
scroll to position [892, 0]
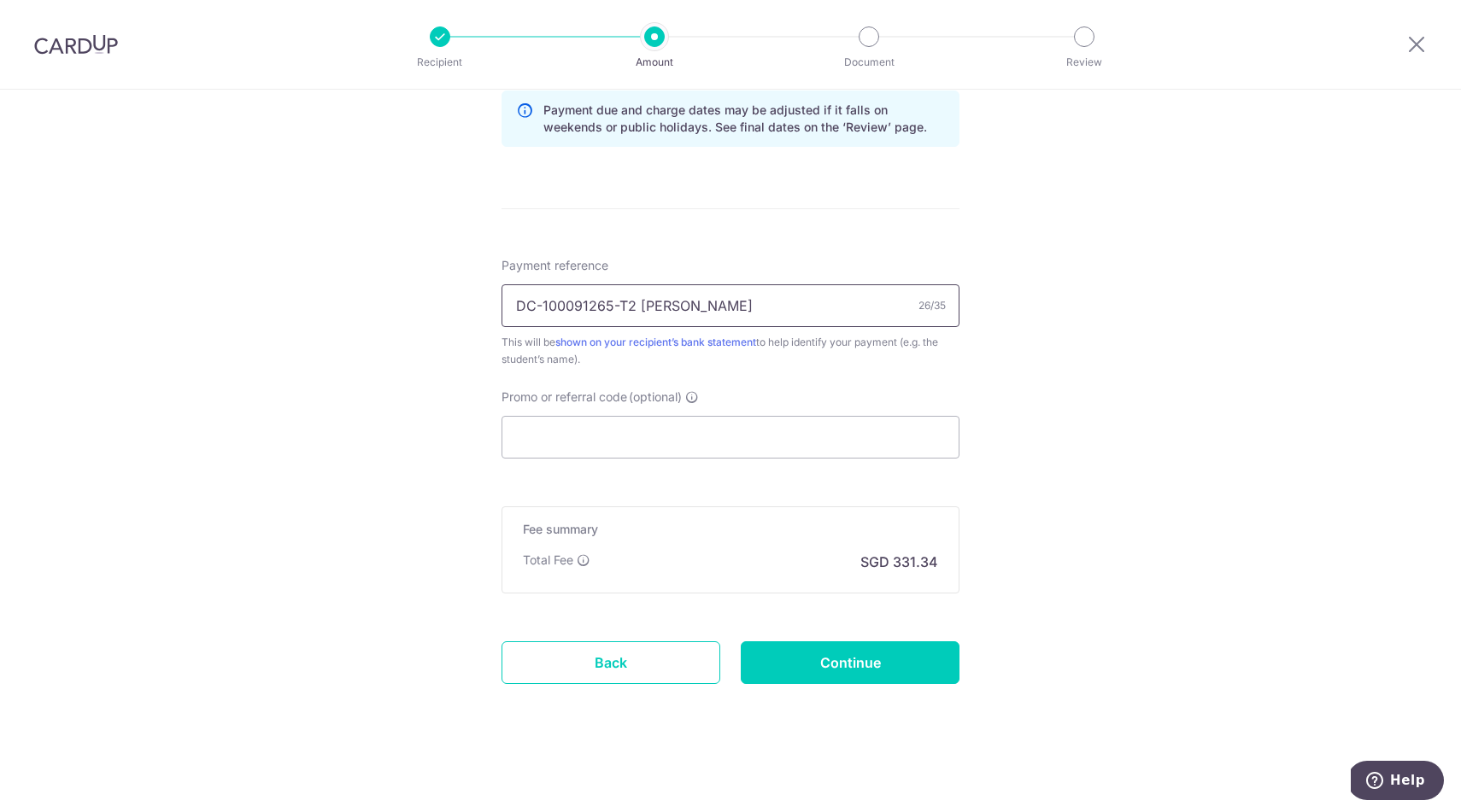
type input "DC-100091265-T2 Ira Dahiya"
click at [689, 439] on input "Promo or referral code (optional)" at bounding box center [730, 437] width 458 height 43
paste input "MILELION"
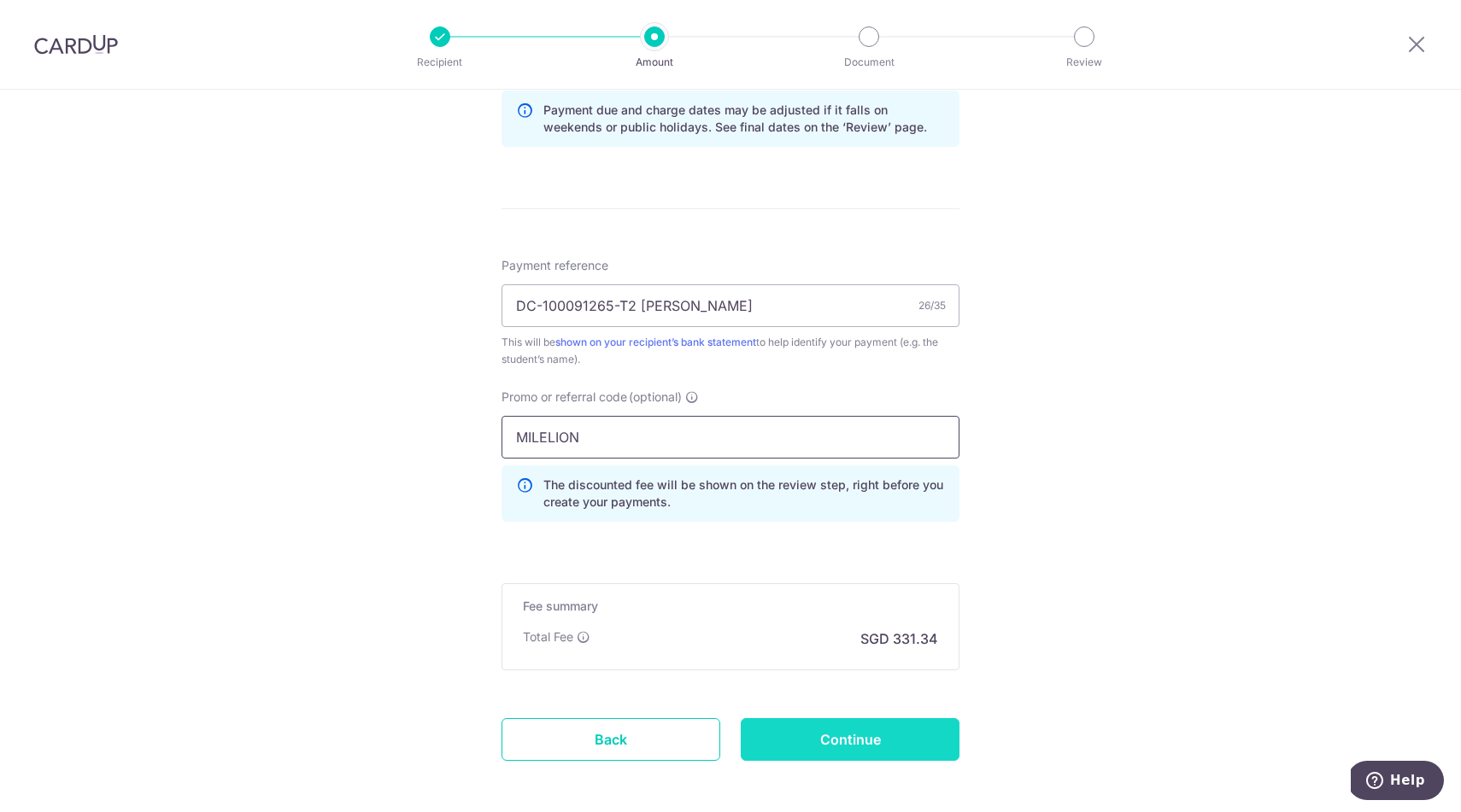
type input "MILELION"
click at [833, 743] on input "Continue" at bounding box center [851, 739] width 219 height 43
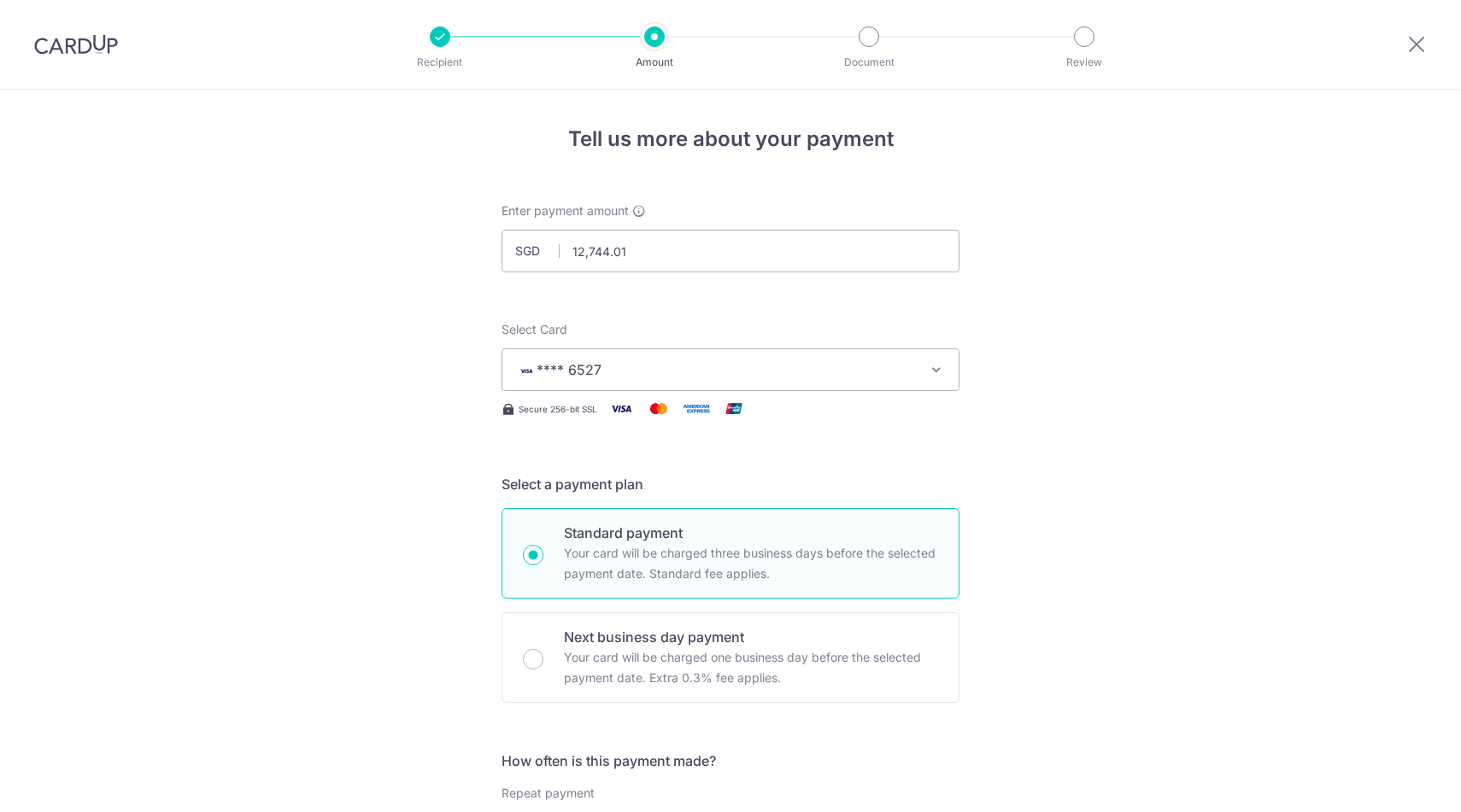
scroll to position [993, 0]
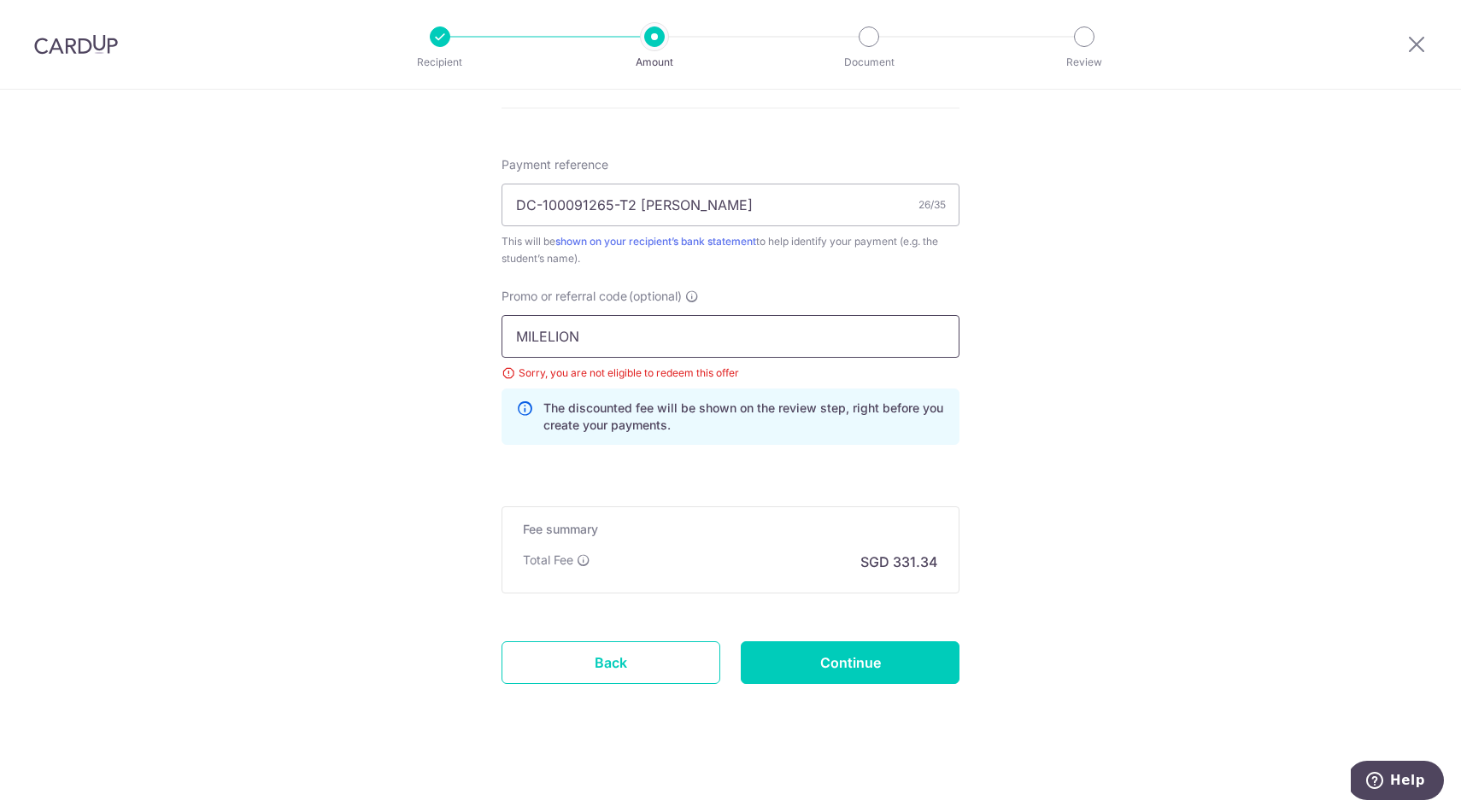
click at [753, 351] on input "MILELION" at bounding box center [730, 336] width 458 height 43
paste input "OFF225"
type input "OFF225"
click at [918, 660] on input "Continue" at bounding box center [851, 663] width 219 height 43
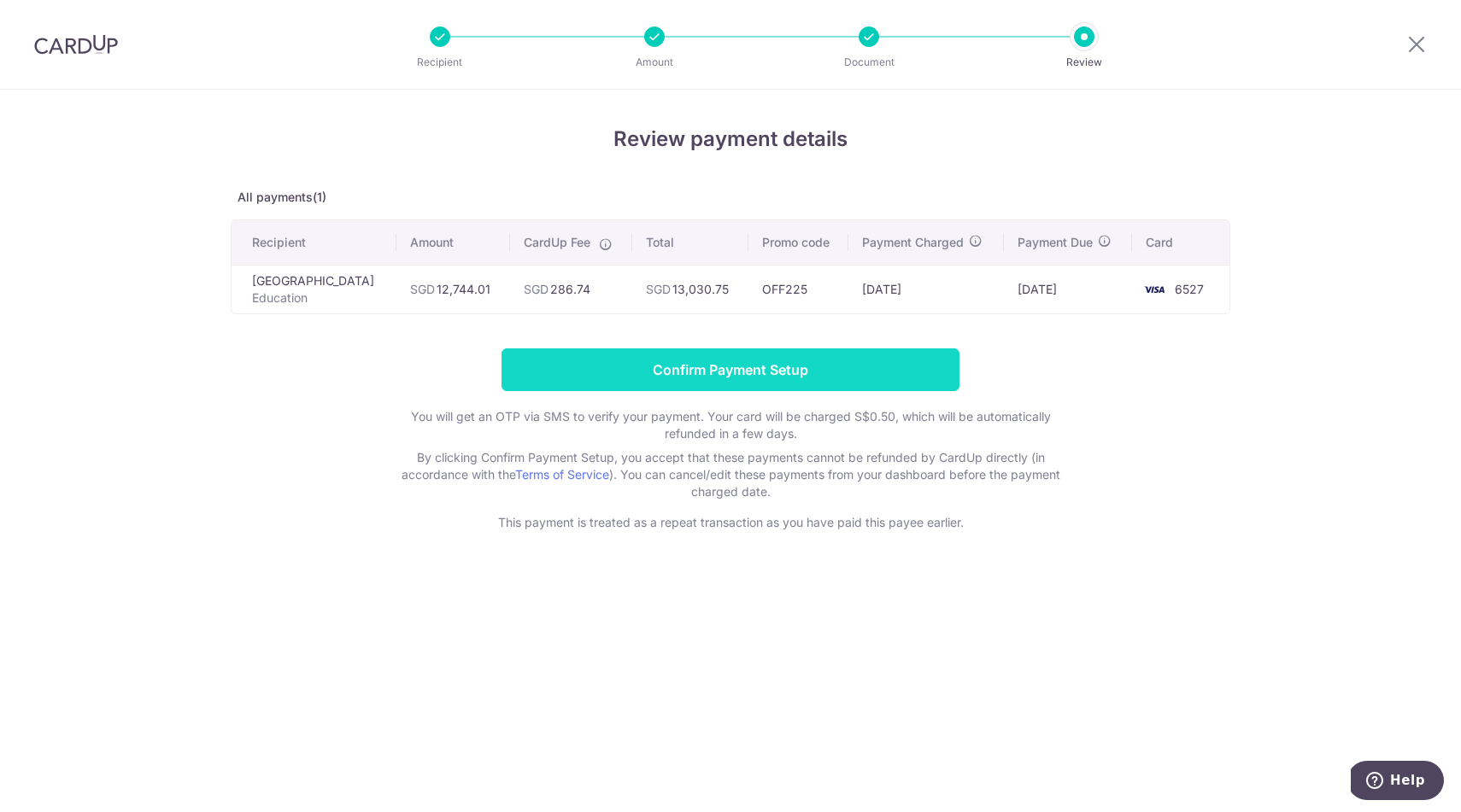
click at [871, 376] on input "Confirm Payment Setup" at bounding box center [730, 369] width 458 height 43
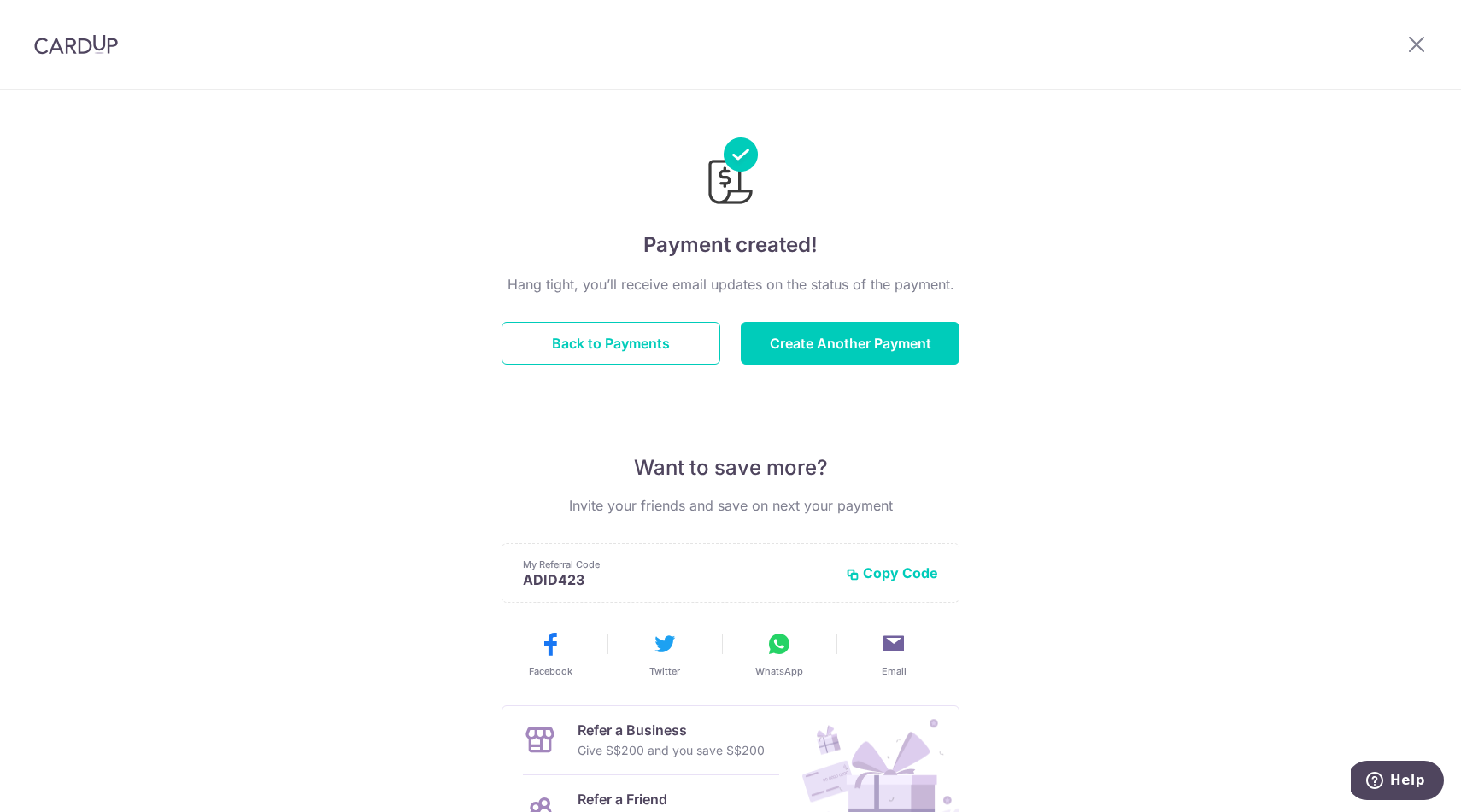
click at [1250, 361] on div "Payment created! Hang tight, you’ll receive email updates on the status of the …" at bounding box center [730, 545] width 1461 height 912
